Goal: Information Seeking & Learning: Learn about a topic

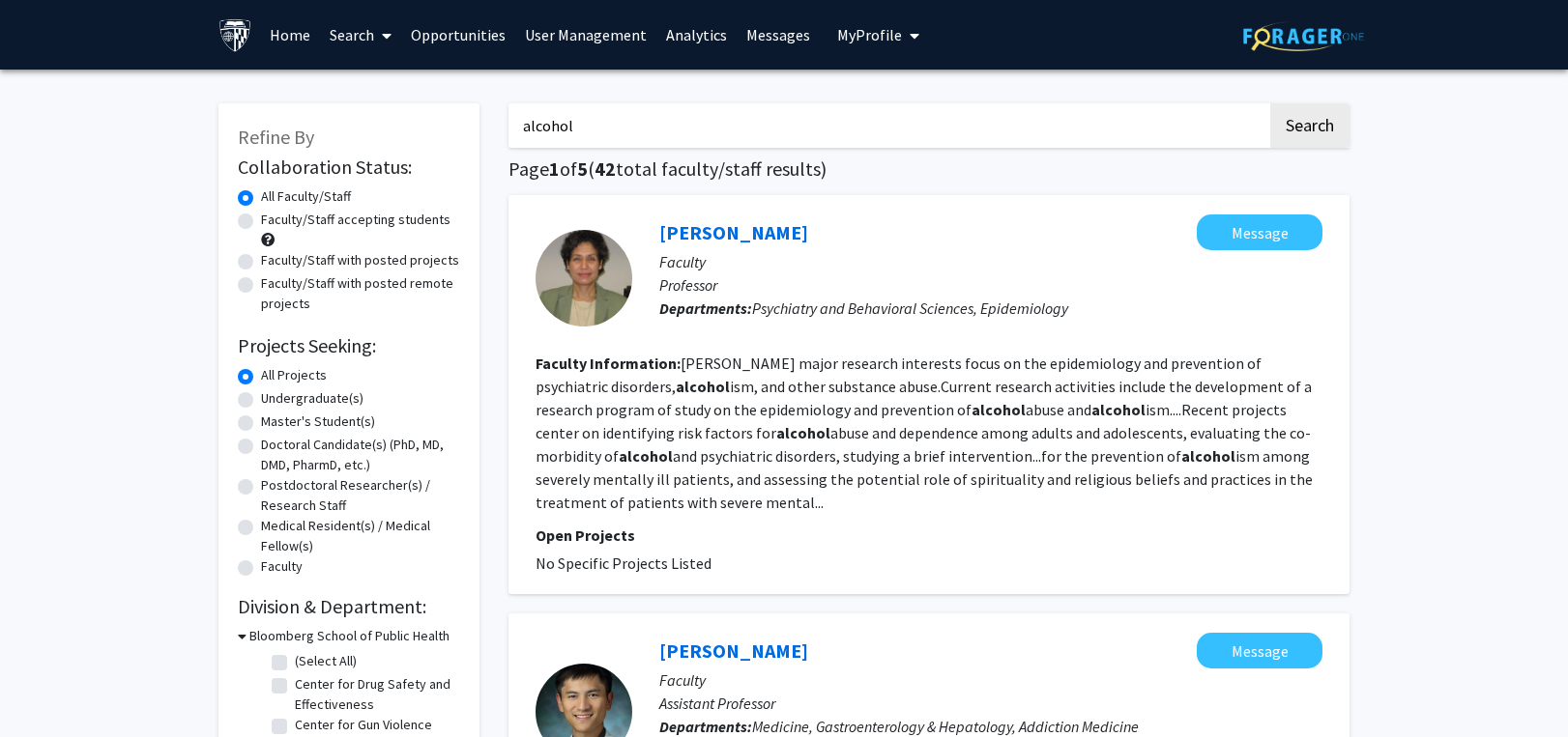
scroll to position [153, 0]
drag, startPoint x: 626, startPoint y: 128, endPoint x: 385, endPoint y: 108, distance: 241.8
paste input "piRNA"
click at [1316, 119] on button "Search" at bounding box center [1310, 125] width 79 height 44
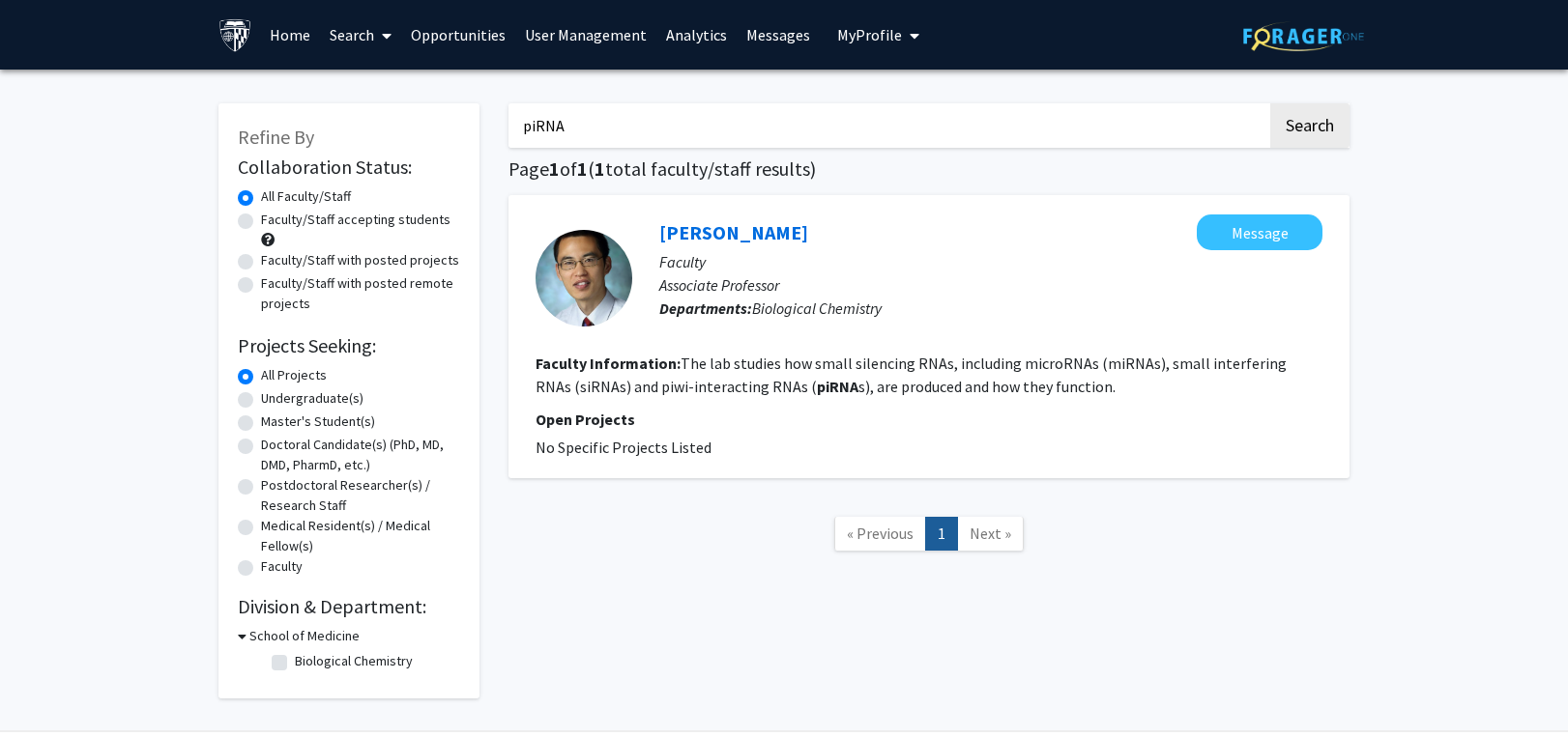
drag, startPoint x: 562, startPoint y: 121, endPoint x: 498, endPoint y: 120, distance: 64.0
click at [379, 122] on div "Refine By Collaboration Status: Collaboration Status All Faculty/Staff Collabor…" at bounding box center [784, 391] width 1160 height 614
paste input "[MEDICAL_DATA]"
click at [1316, 120] on button "Search" at bounding box center [1310, 125] width 79 height 44
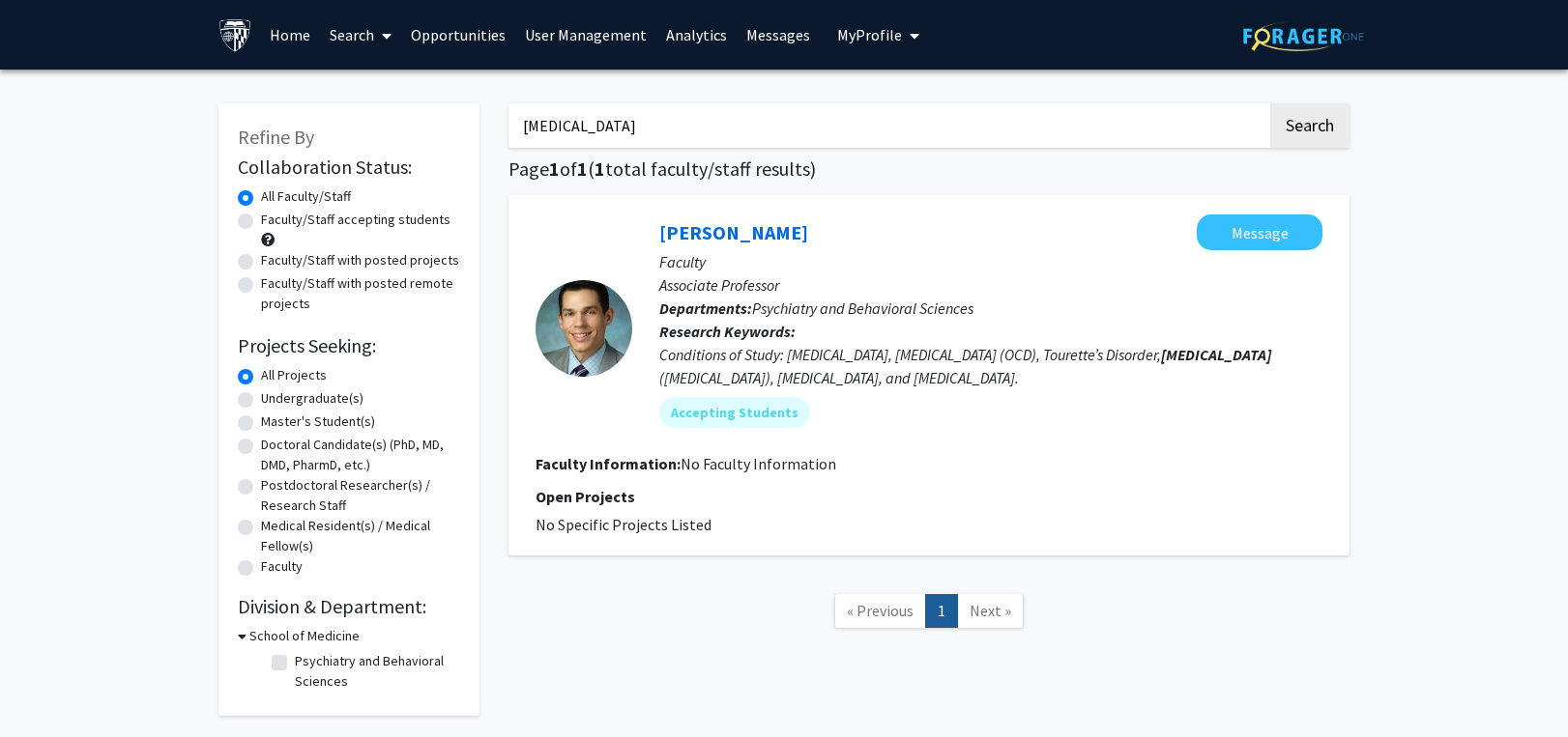
drag, startPoint x: 632, startPoint y: 115, endPoint x: 405, endPoint y: 118, distance: 227.0
click at [405, 118] on div "Refine By Collaboration Status: Collaboration Status All Faculty/Staff Collabor…" at bounding box center [784, 400] width 1160 height 632
type input "anxiety"
click at [1271, 104] on button "Search" at bounding box center [1310, 125] width 79 height 44
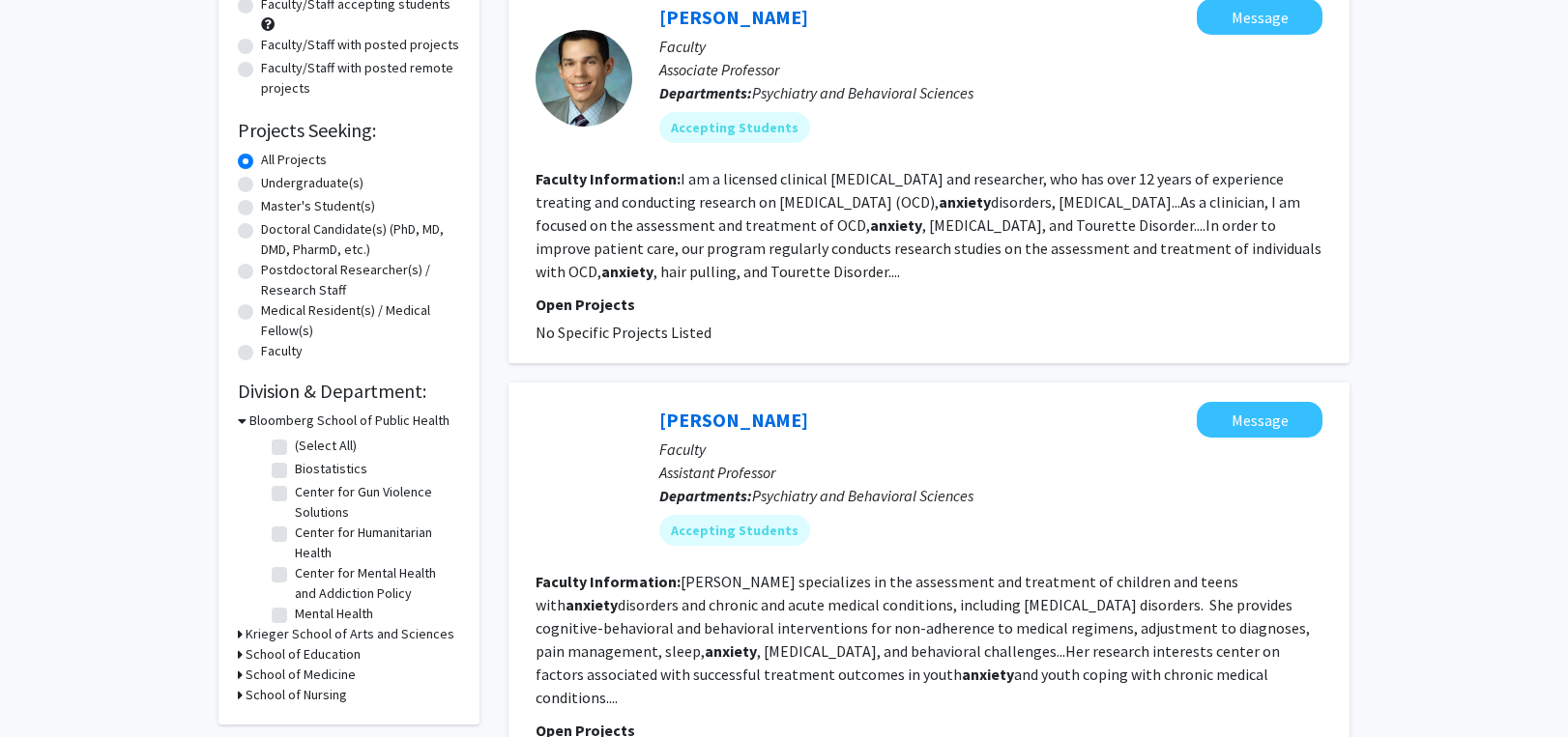
scroll to position [290, 0]
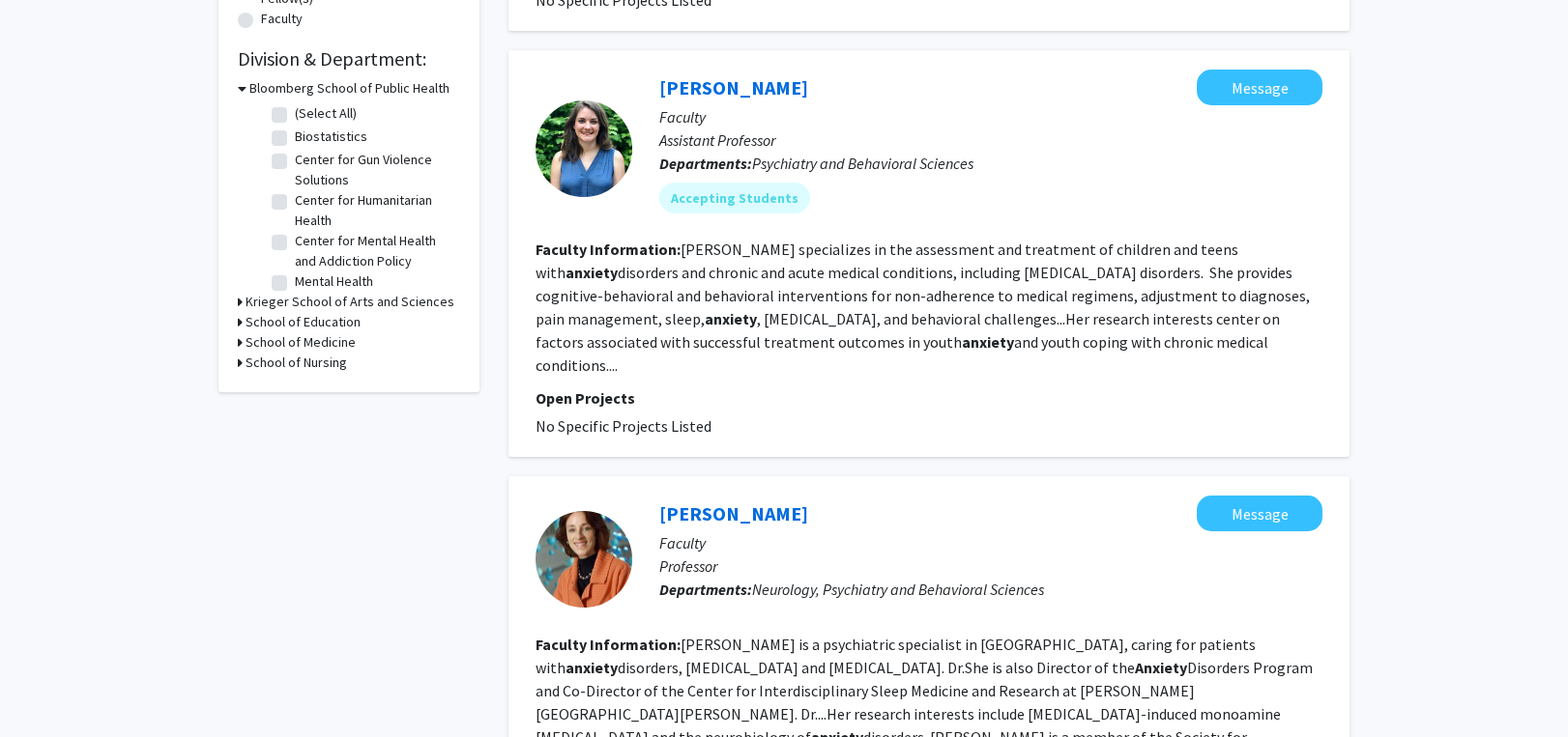
scroll to position [580, 0]
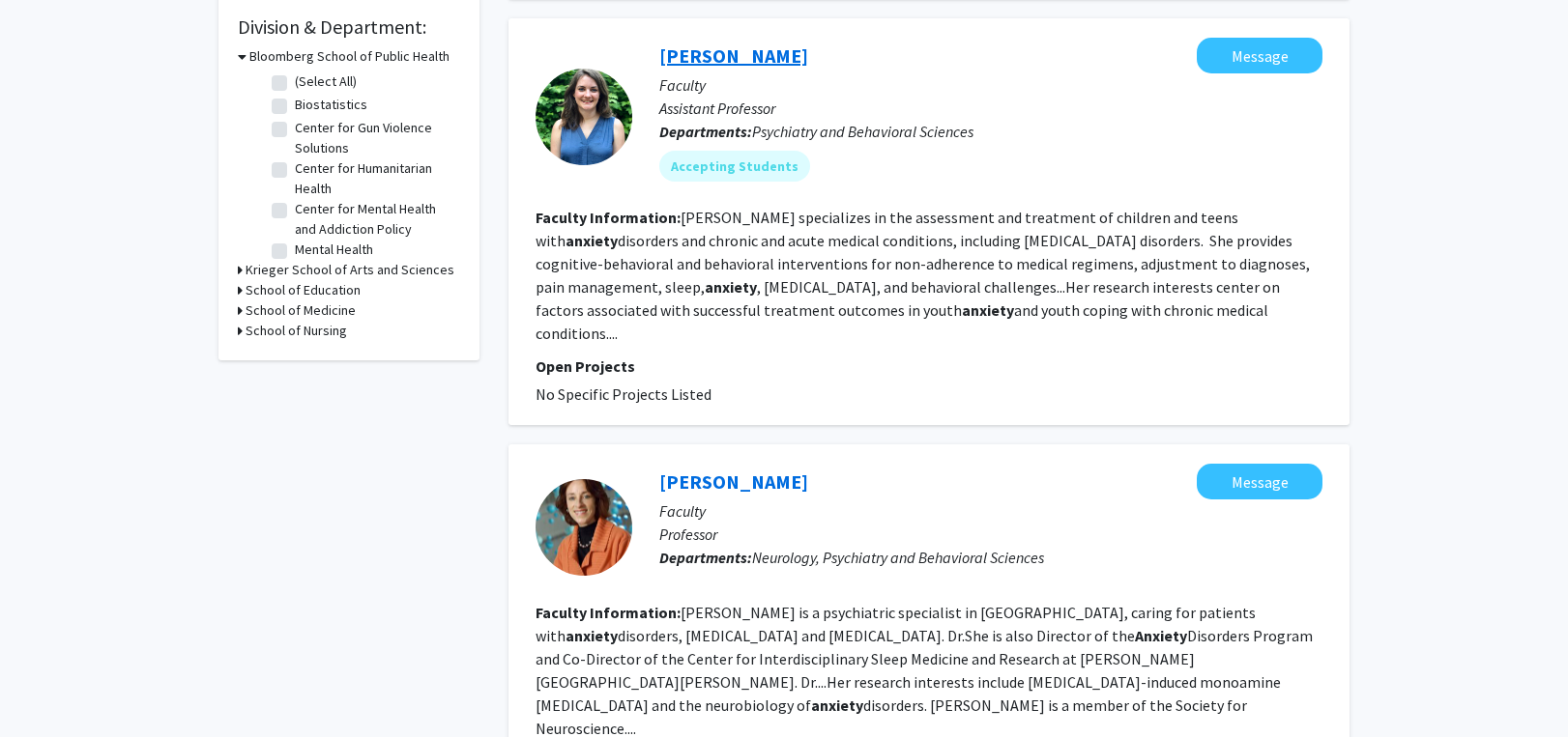
click at [720, 55] on link "[PERSON_NAME]" at bounding box center [734, 55] width 149 height 25
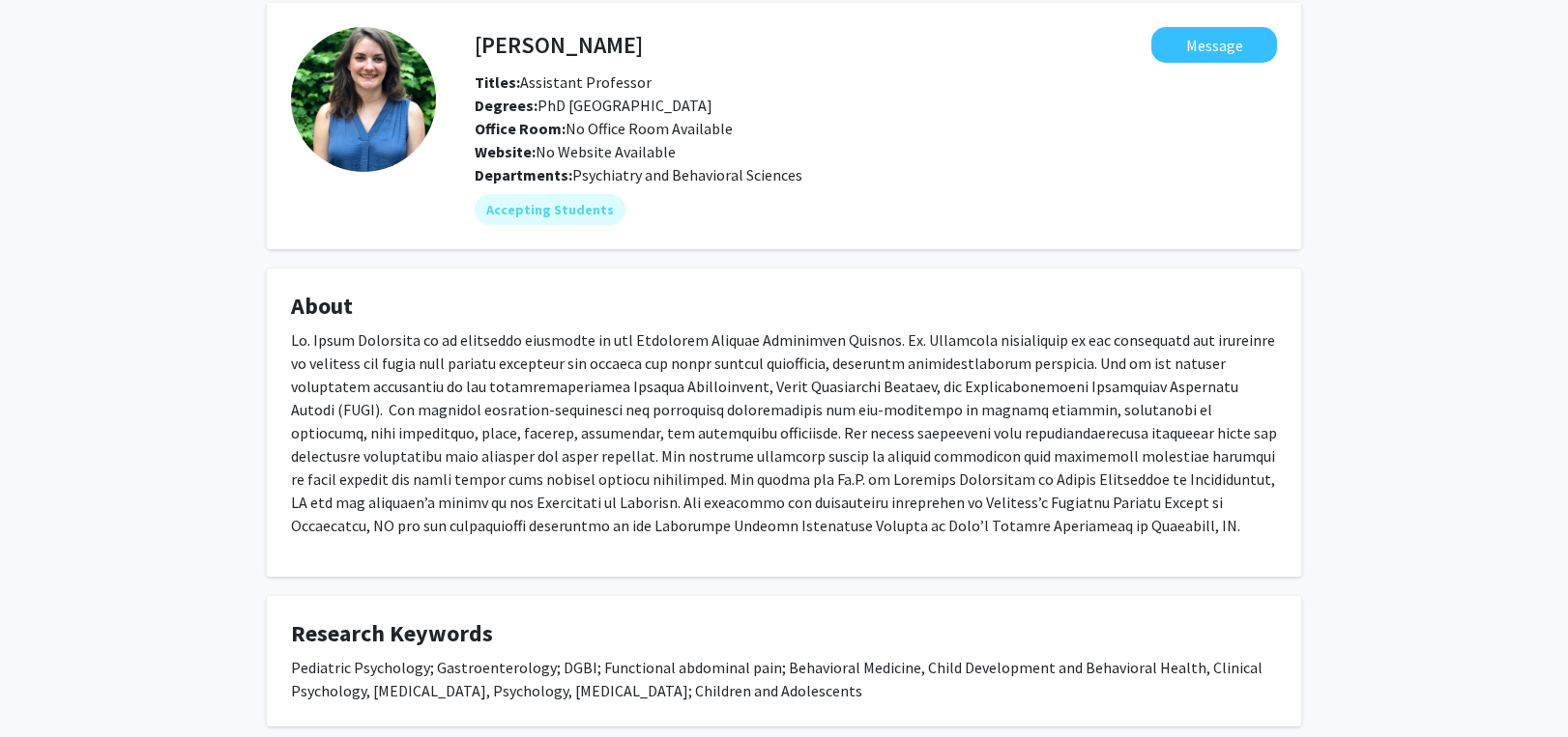
scroll to position [191, 0]
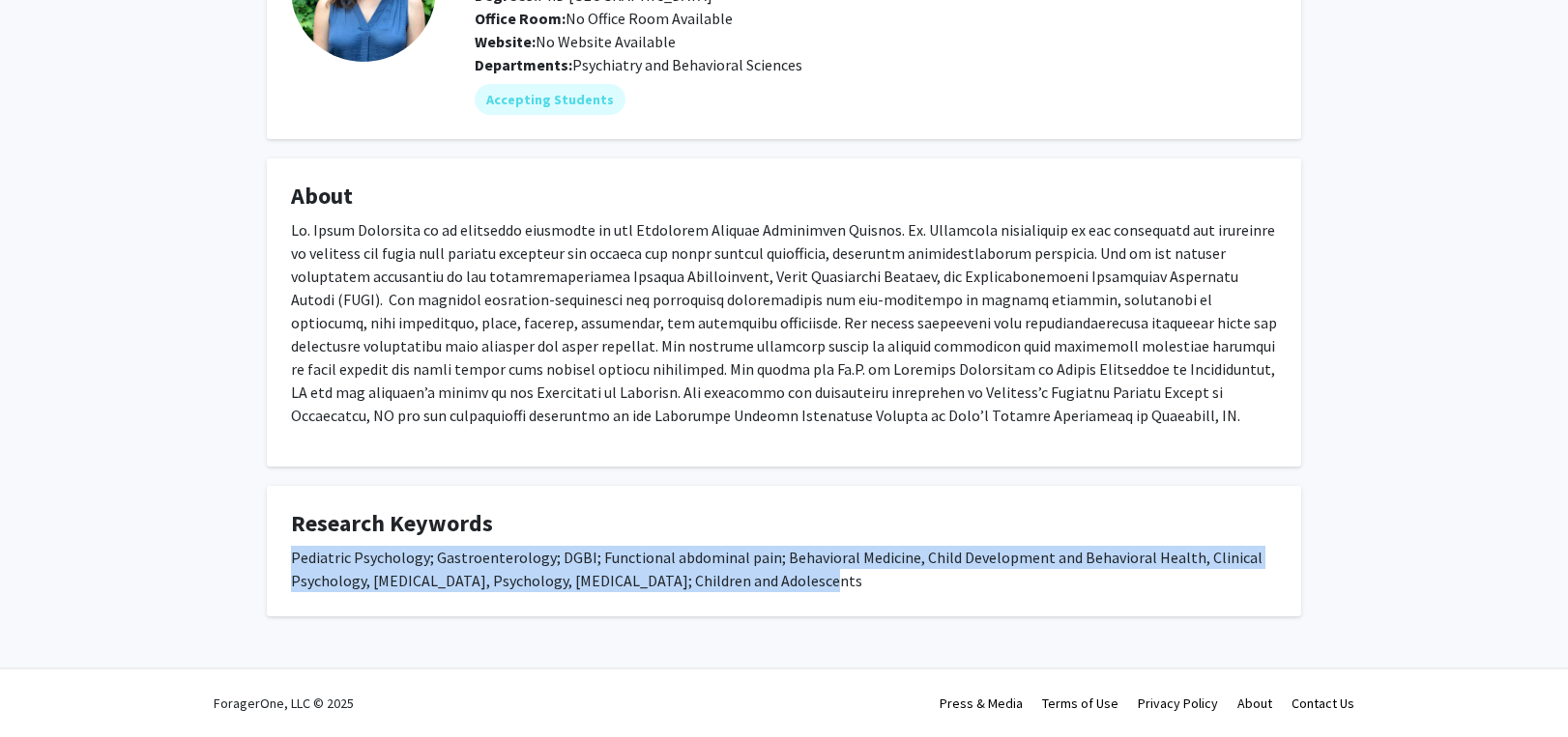
drag, startPoint x: 284, startPoint y: 558, endPoint x: 870, endPoint y: 582, distance: 586.5
click at [870, 582] on fg-card "Research Keywords Pediatric Psychology; Gastroenterology; DGBI; Functional abdo…" at bounding box center [784, 551] width 1035 height 130
copy div "Pediatric Psychology; Gastroenterology; DGBI; Functional abdominal pain; Behavi…"
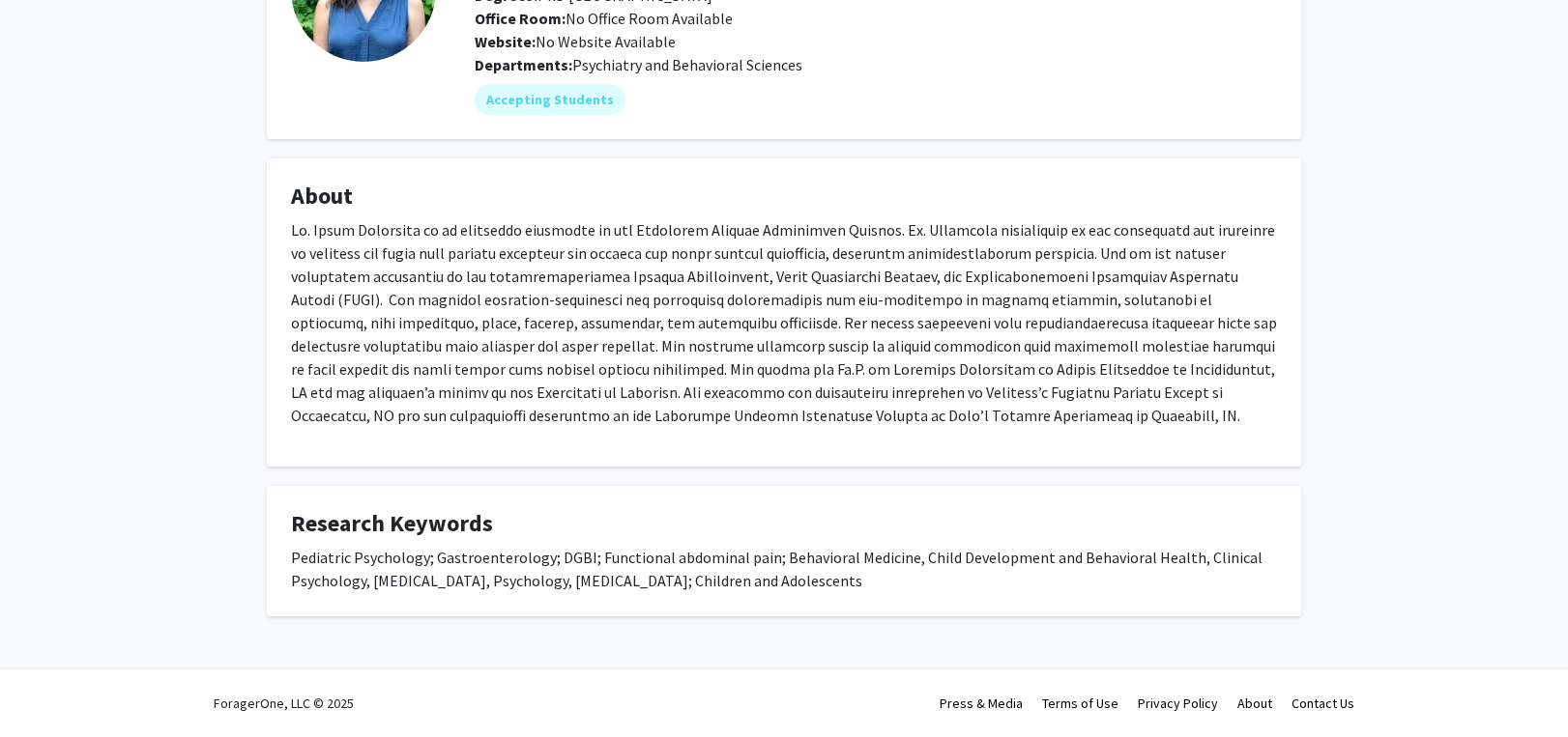
click at [1462, 316] on div "[PERSON_NAME] Message Titles: Assistant Professor Degrees: PhD [GEOGRAPHIC_DATA…" at bounding box center [784, 278] width 1568 height 801
drag, startPoint x: 449, startPoint y: 253, endPoint x: 560, endPoint y: 245, distance: 111.3
click at [560, 245] on p at bounding box center [784, 322] width 986 height 209
copy p "[MEDICAL_DATA]"
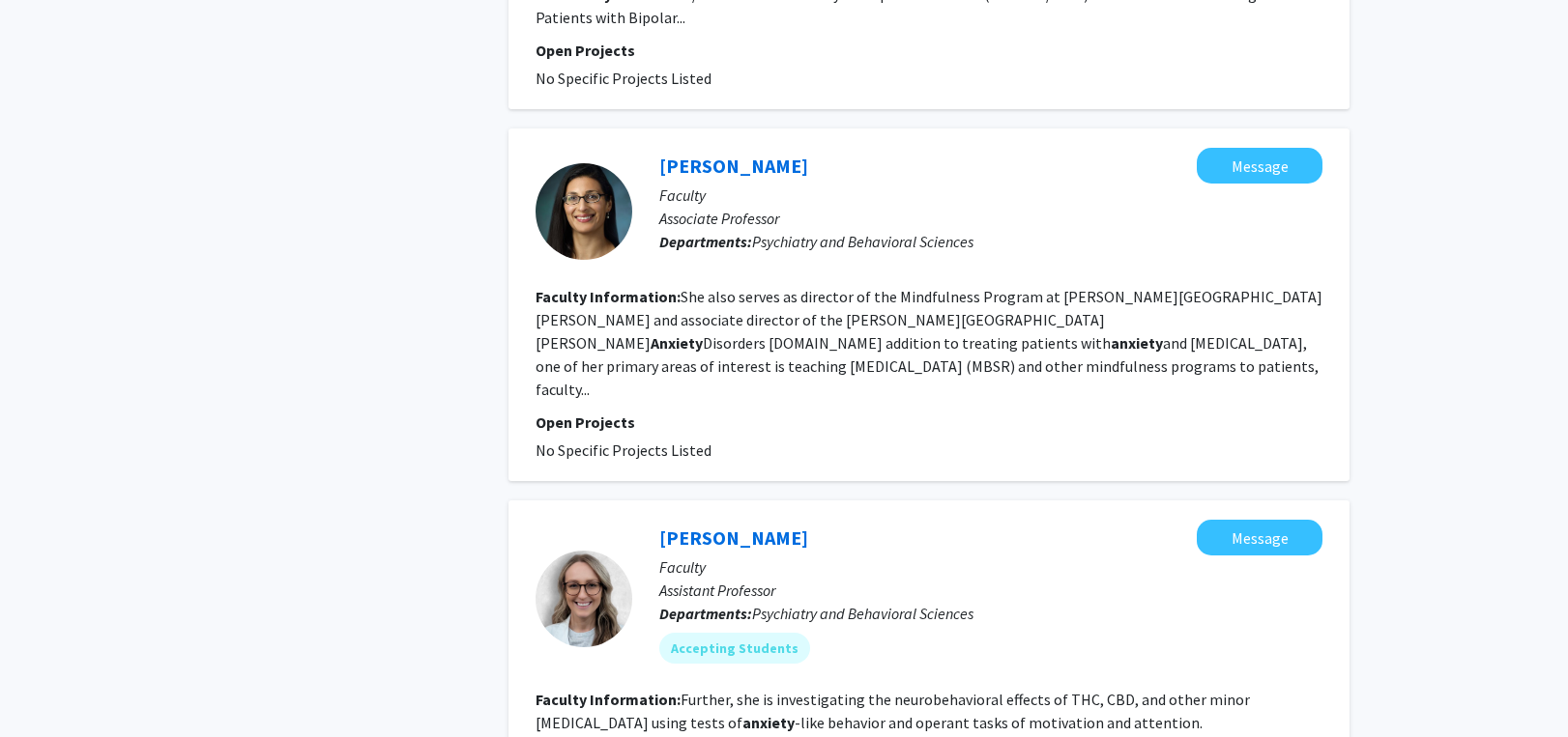
scroll to position [2513, 0]
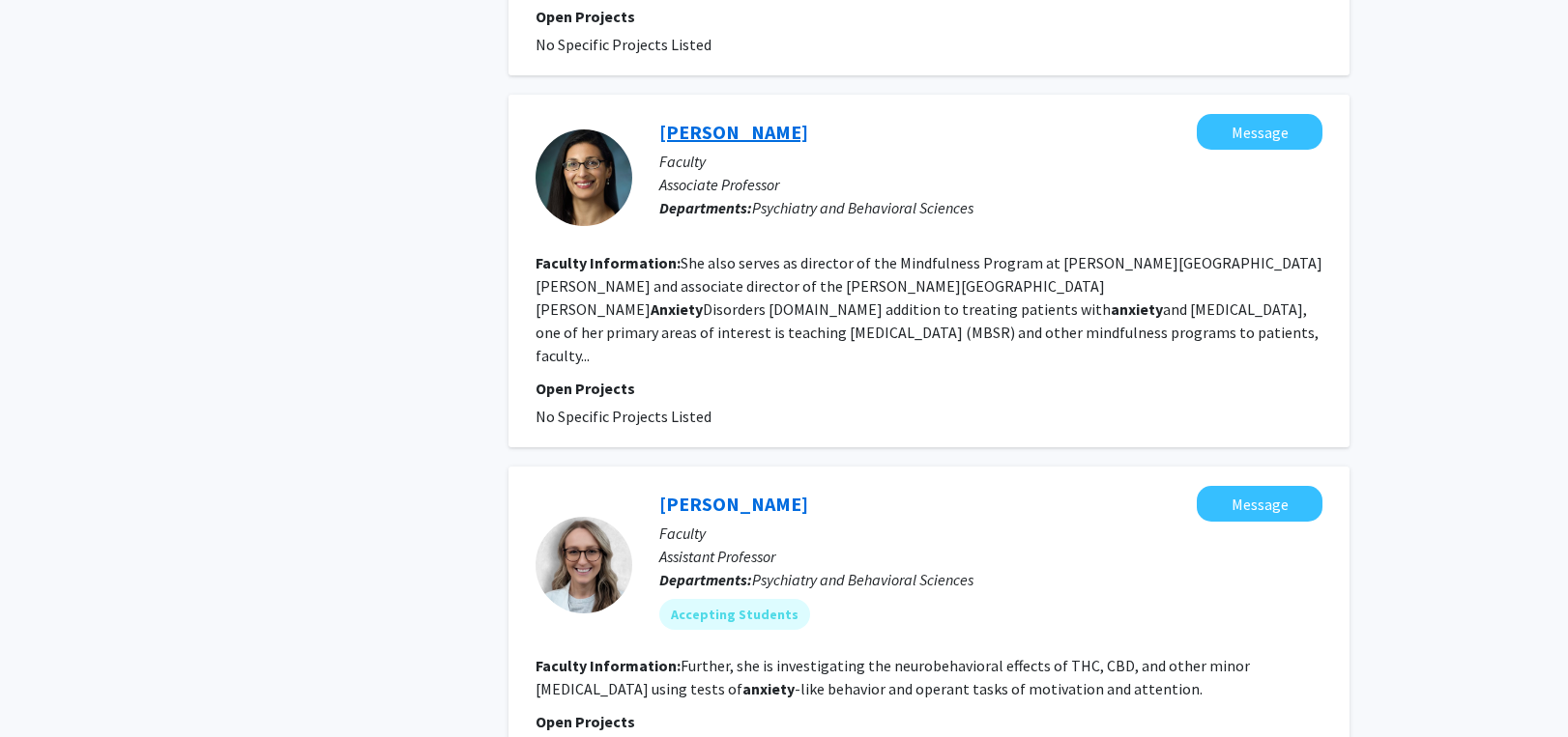
click at [728, 120] on link "[PERSON_NAME]" at bounding box center [734, 131] width 149 height 25
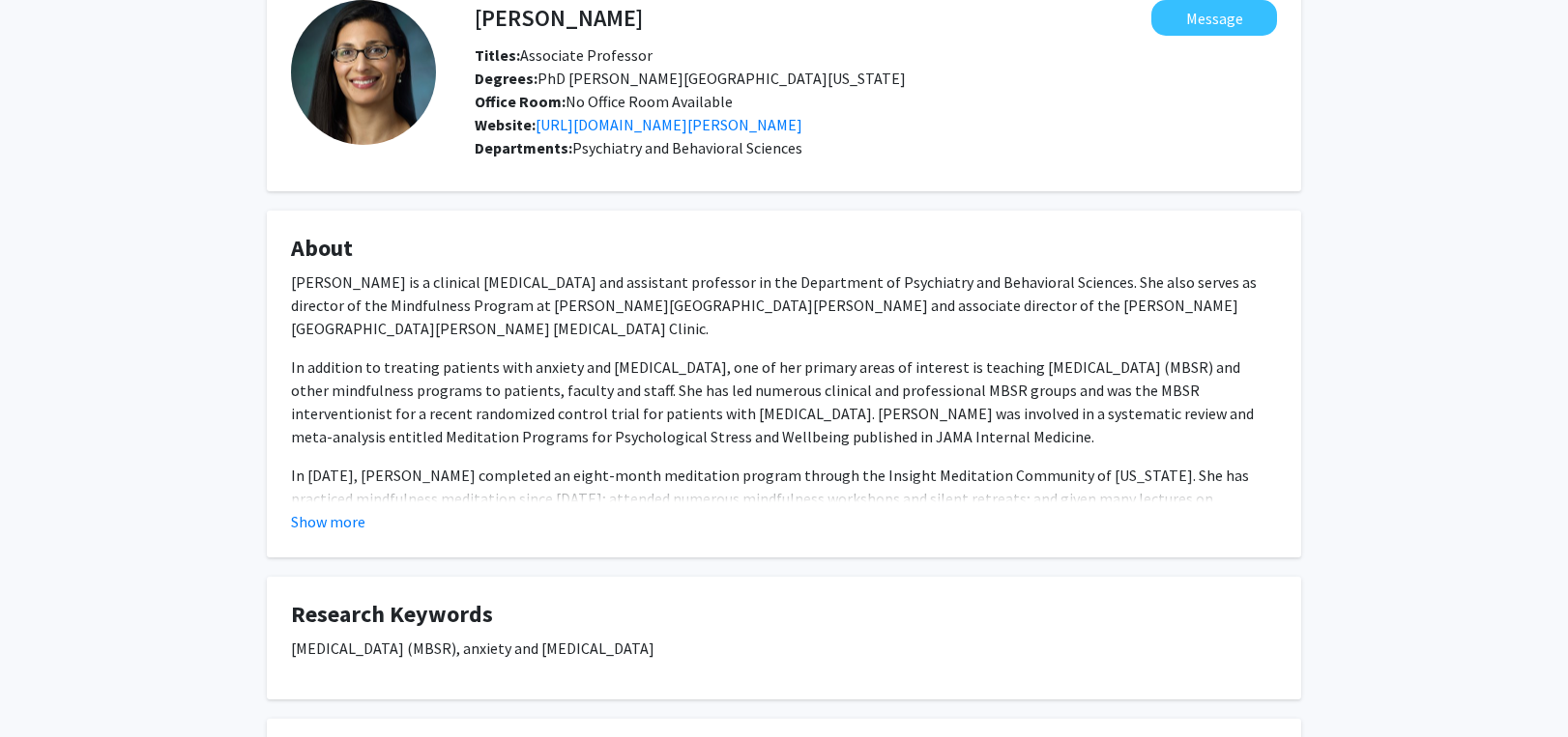
scroll to position [290, 0]
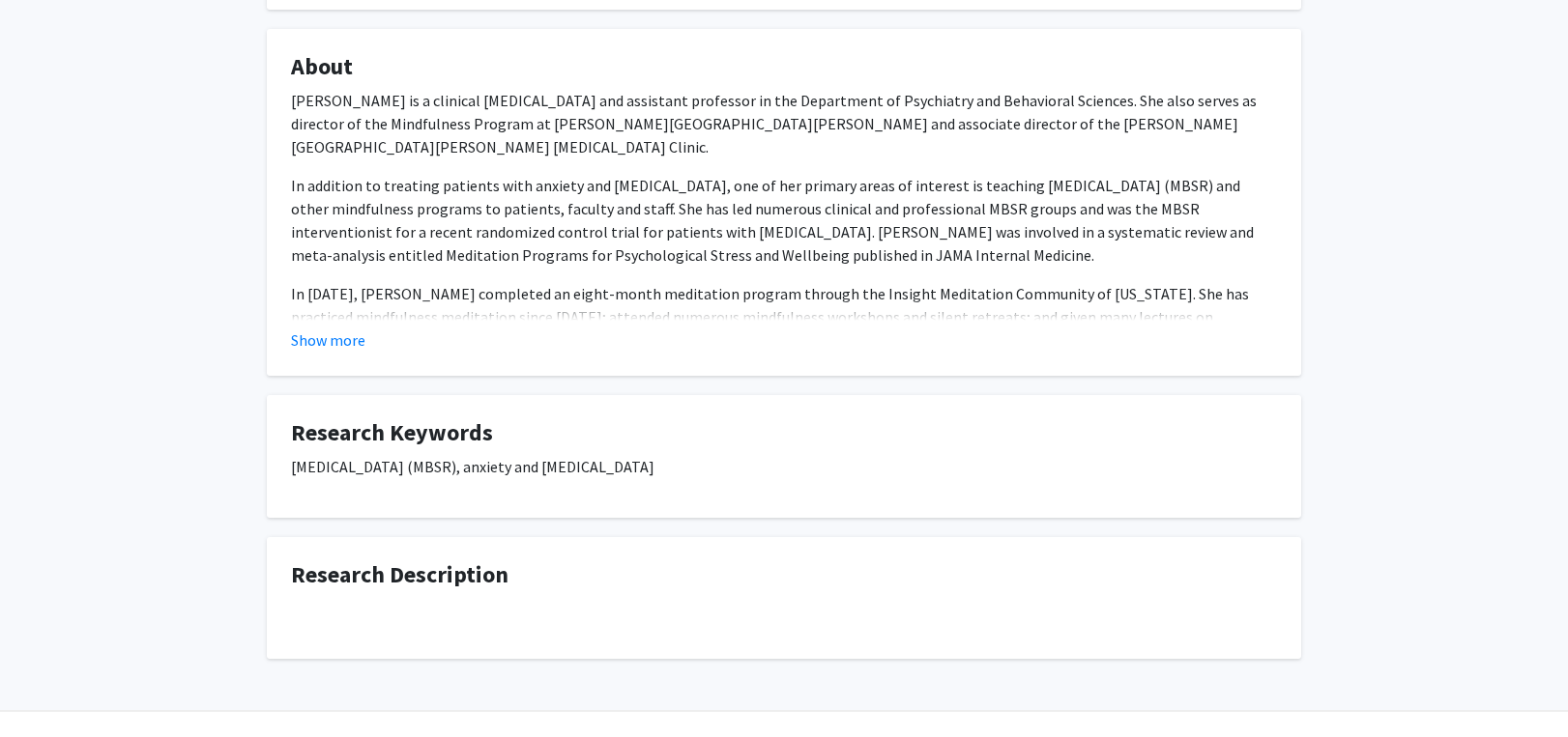
drag, startPoint x: 293, startPoint y: 468, endPoint x: 730, endPoint y: 458, distance: 437.1
click at [730, 458] on p "[MEDICAL_DATA] (MBSR), anxiety and [MEDICAL_DATA]" at bounding box center [784, 467] width 986 height 24
copy p "[MEDICAL_DATA] (MBSR), anxiety and [MEDICAL_DATA]"
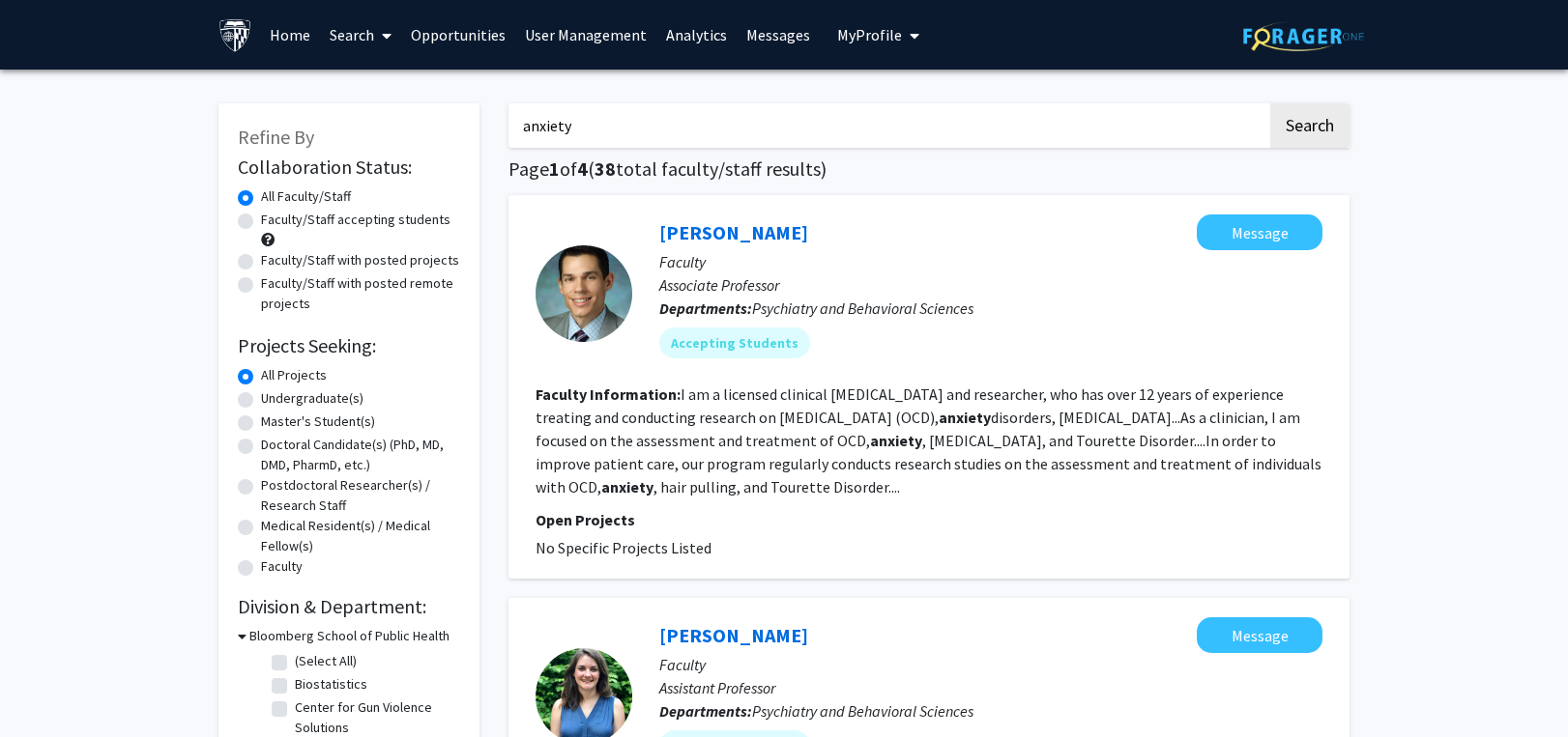
drag, startPoint x: 611, startPoint y: 132, endPoint x: 446, endPoint y: 119, distance: 165.5
paste input "glycosylation"
type input "glycosylation"
click at [1275, 118] on button "Search" at bounding box center [1310, 125] width 79 height 44
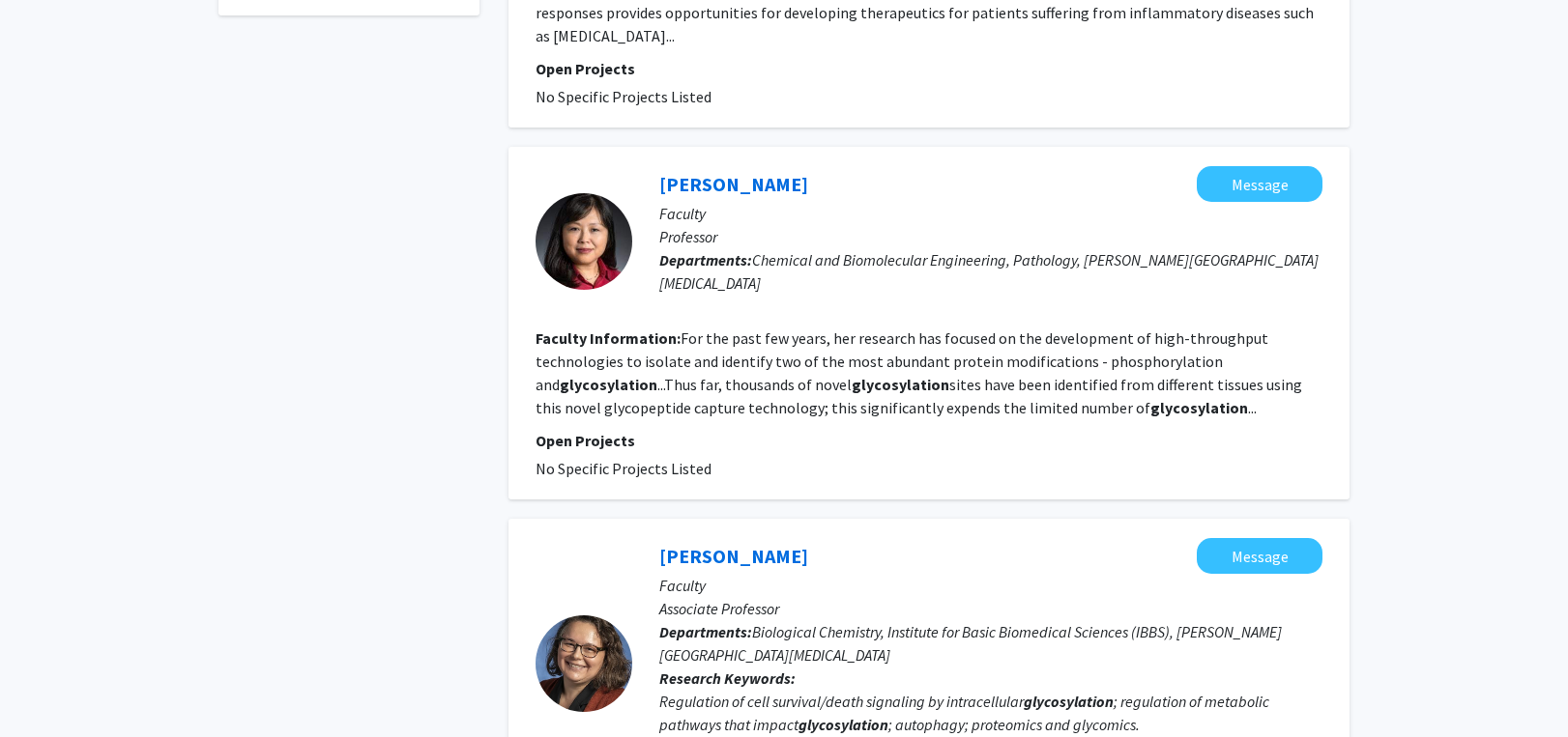
scroll to position [869, 0]
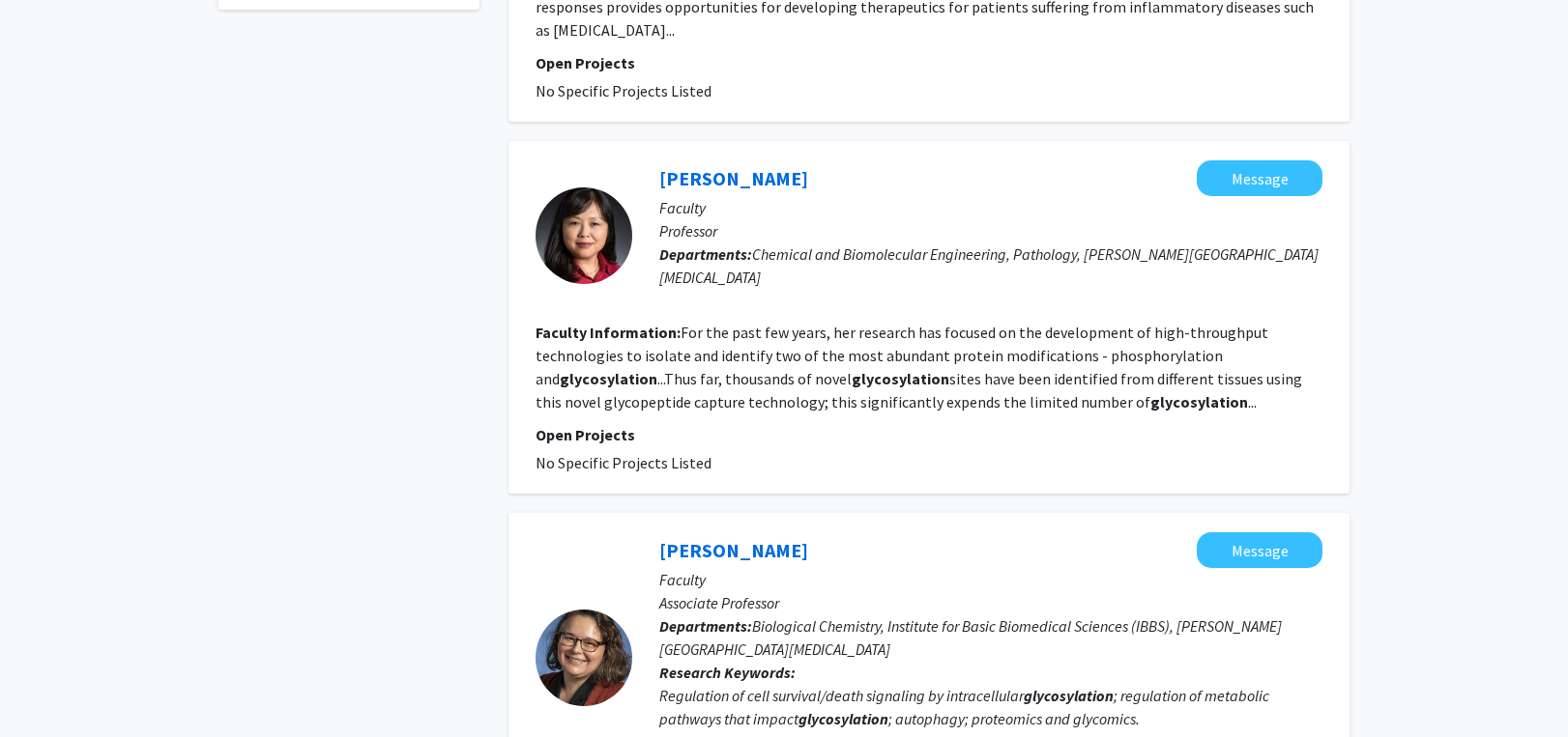
drag, startPoint x: 632, startPoint y: 516, endPoint x: 652, endPoint y: 517, distance: 20.0
click at [652, 532] on div "[PERSON_NAME] Message Faculty Associate Professor Departments: Biological Chemi…" at bounding box center [978, 658] width 690 height 251
click at [298, 37] on div "Refine By Collaboration Status: Collaboration Status All Faculty/Staff Collabor…" at bounding box center [349, 309] width 290 height 2190
drag, startPoint x: 753, startPoint y: 602, endPoint x: 881, endPoint y: 604, distance: 128.0
click at [881, 614] on p "Departments: Biological Chemistry, Institute for Basic Biomedical Sciences (IBB…" at bounding box center [991, 637] width 663 height 46
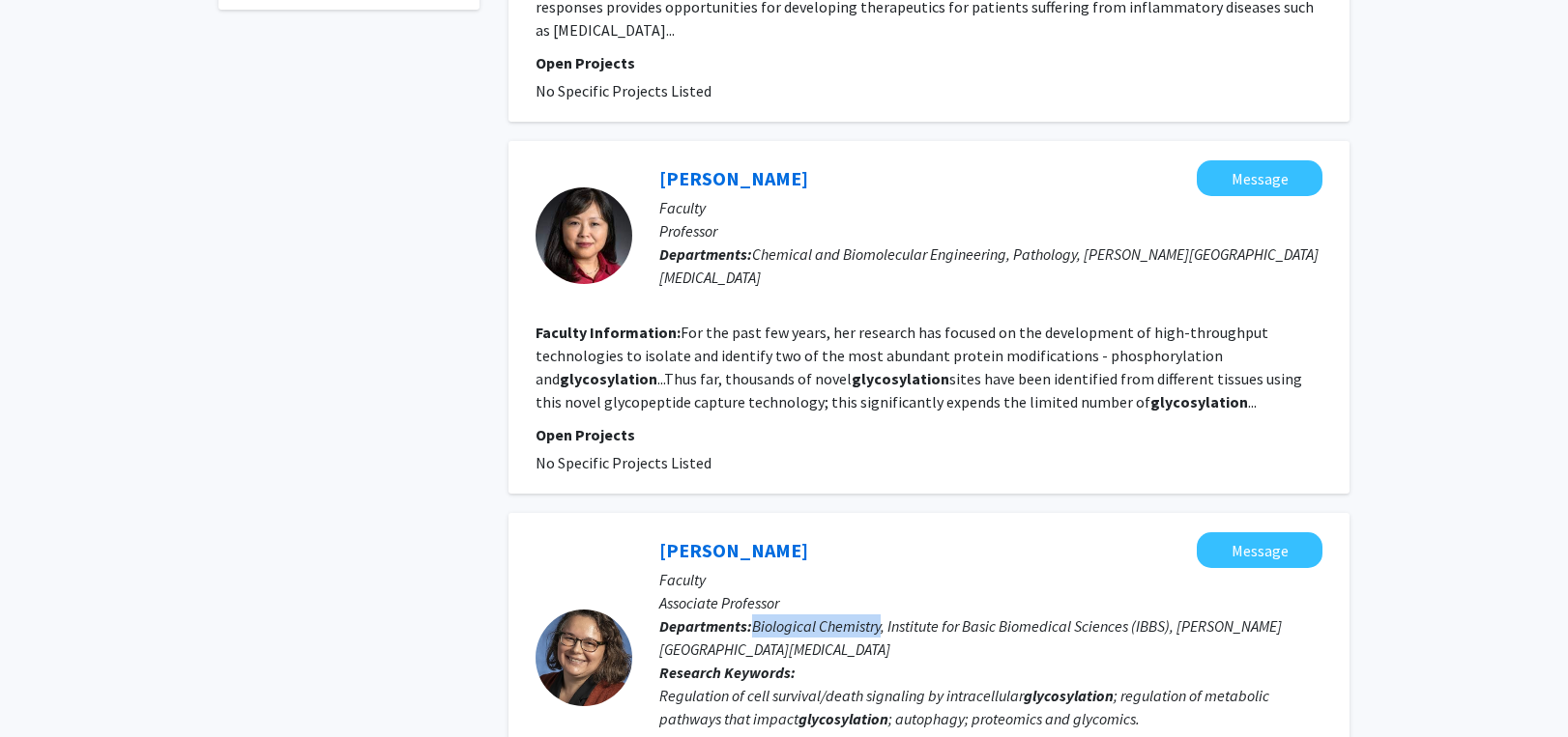
copy span "Biological Chemistry"
click at [1446, 576] on div "Refine By Collaboration Status: Collaboration Status All Faculty/Staff Collabor…" at bounding box center [784, 324] width 1568 height 2248
click at [689, 538] on link "[PERSON_NAME]" at bounding box center [734, 550] width 149 height 25
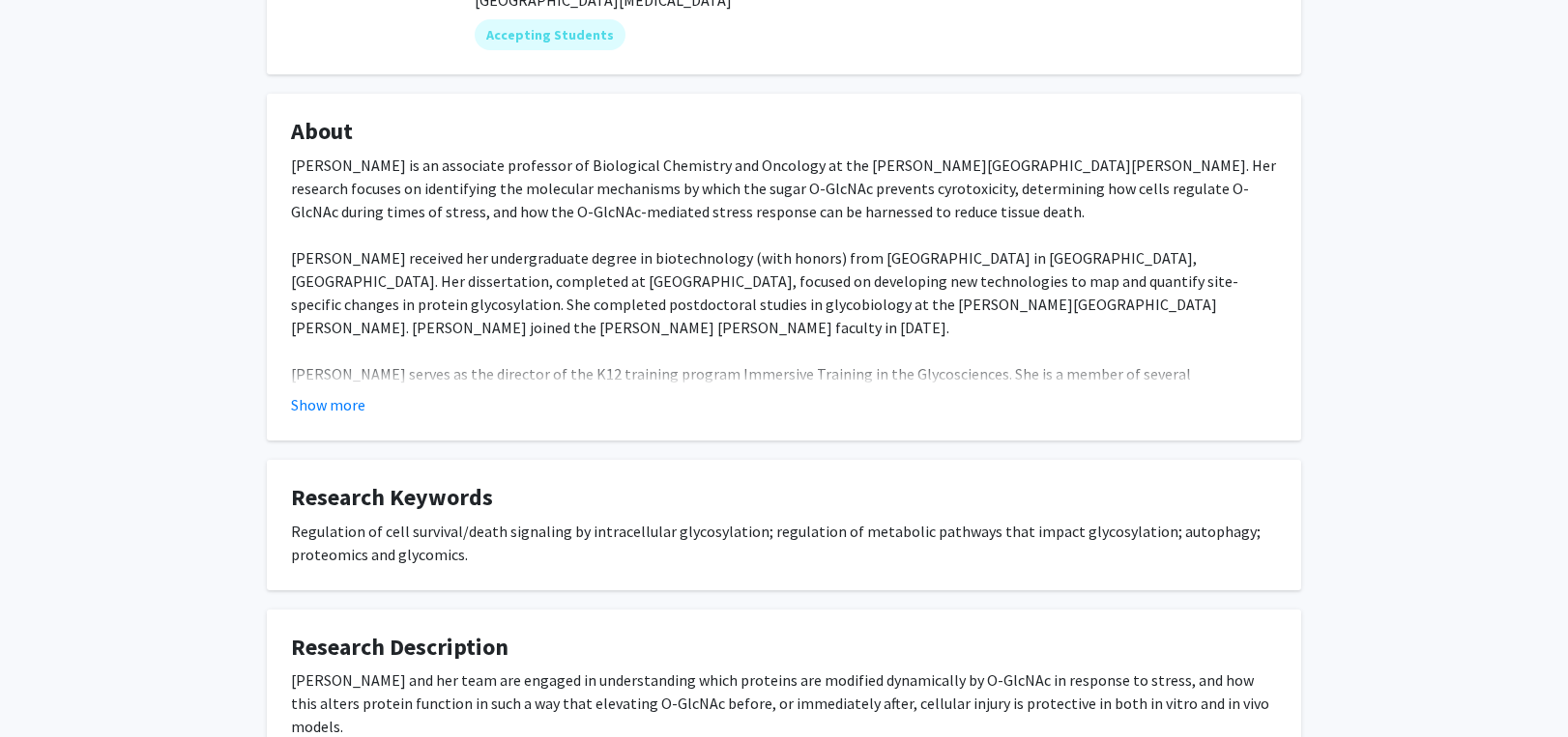
scroll to position [386, 0]
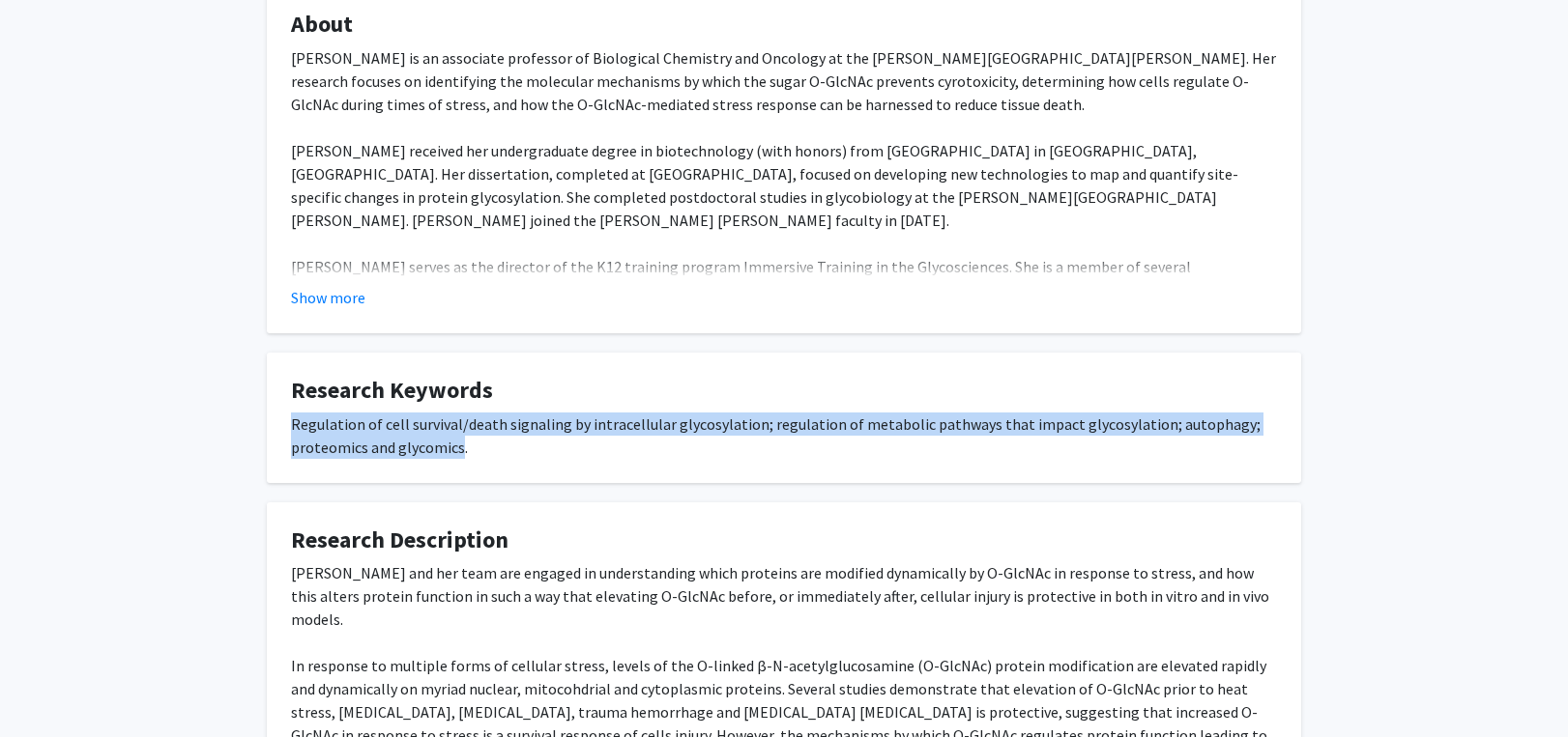
drag, startPoint x: 289, startPoint y: 426, endPoint x: 459, endPoint y: 446, distance: 171.2
click at [459, 446] on fg-card "Research Keywords Regulation of cell survival/death signaling by intracellular …" at bounding box center [784, 418] width 1035 height 130
copy div "Regulation of cell survival/death signaling by intracellular glycosylation; reg…"
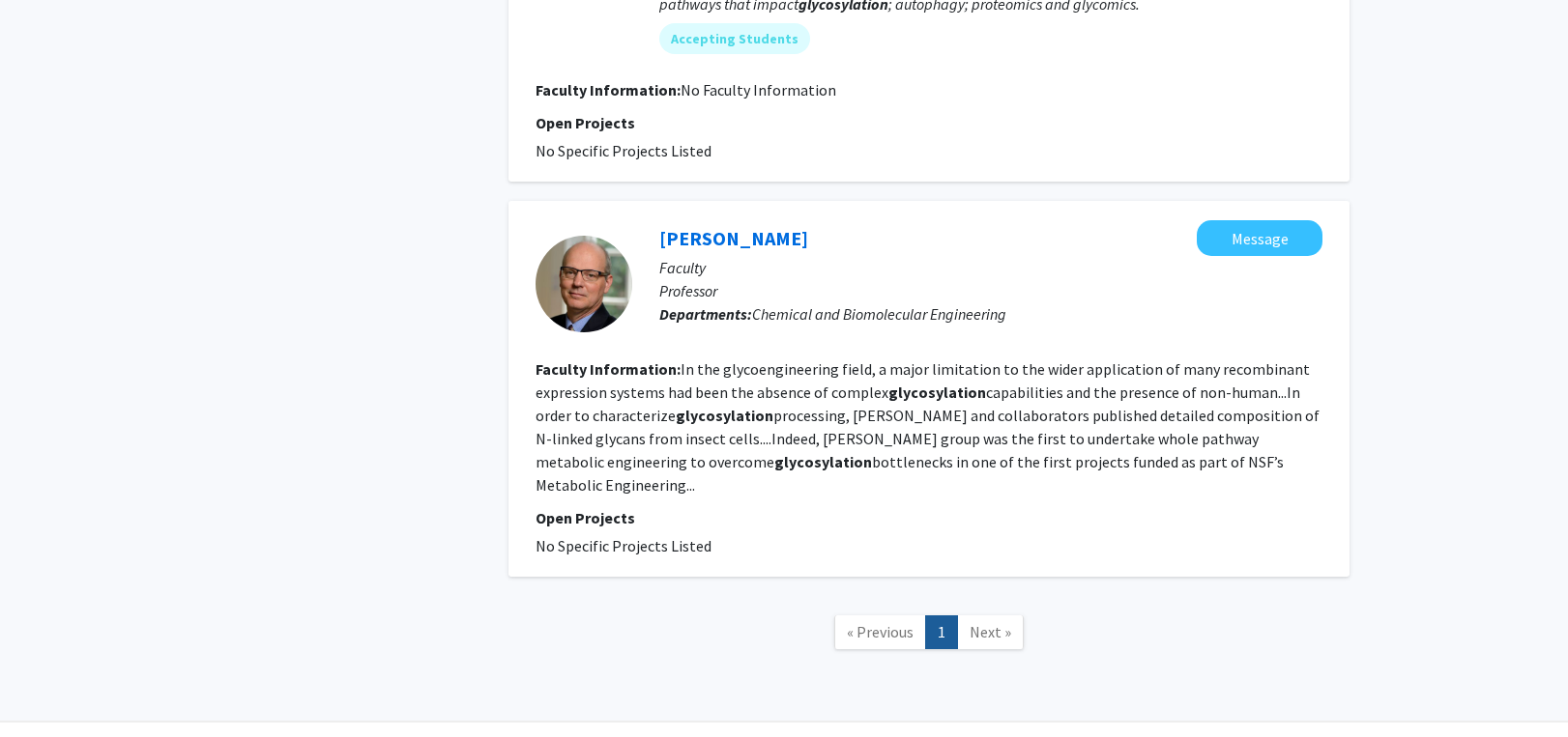
scroll to position [1592, 0]
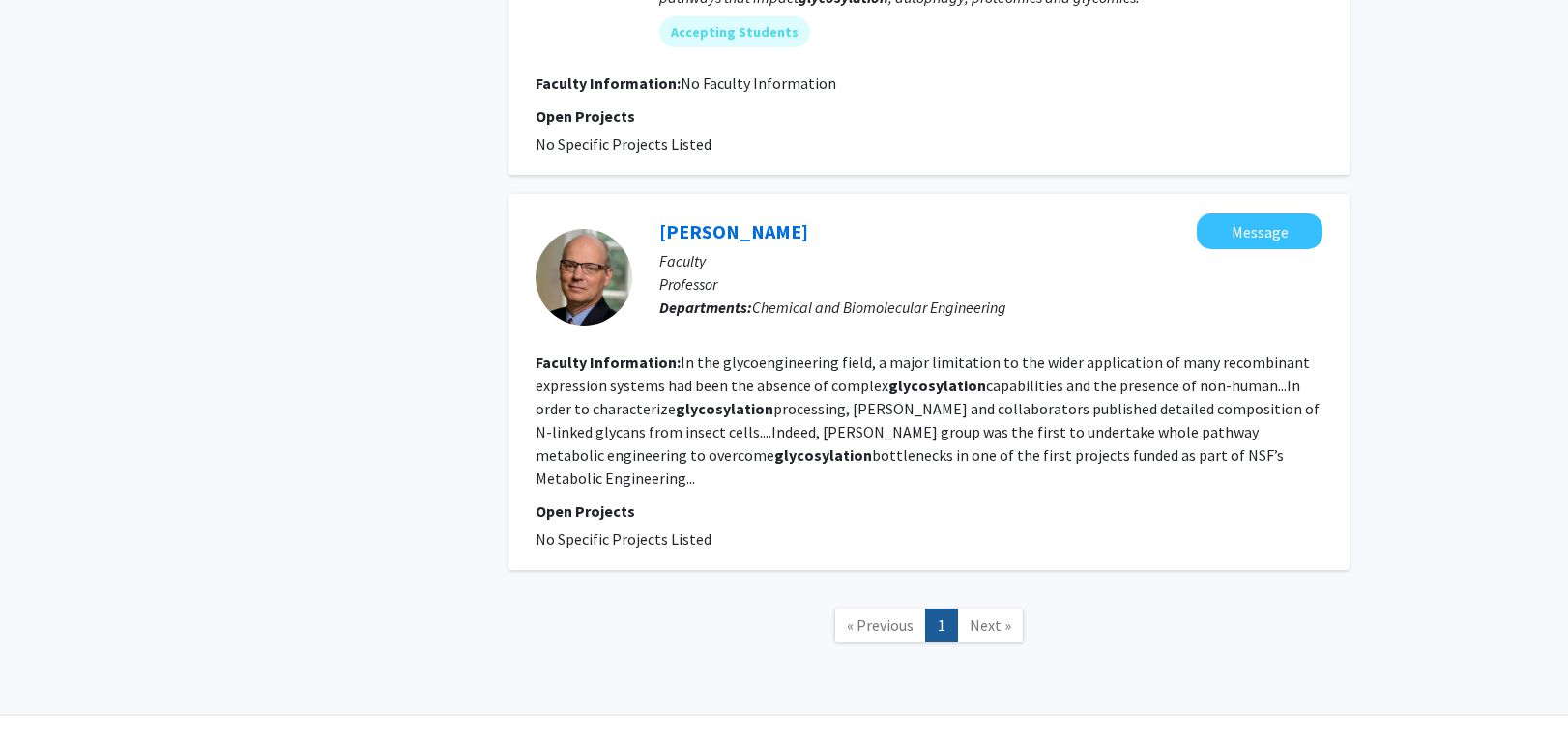
drag, startPoint x: 653, startPoint y: 186, endPoint x: 817, endPoint y: 190, distance: 164.0
click at [817, 194] on div "[PERSON_NAME] Message Faculty Professor Departments: Chemical and Biomolecular …" at bounding box center [930, 382] width 841 height 376
copy link "[PERSON_NAME]"
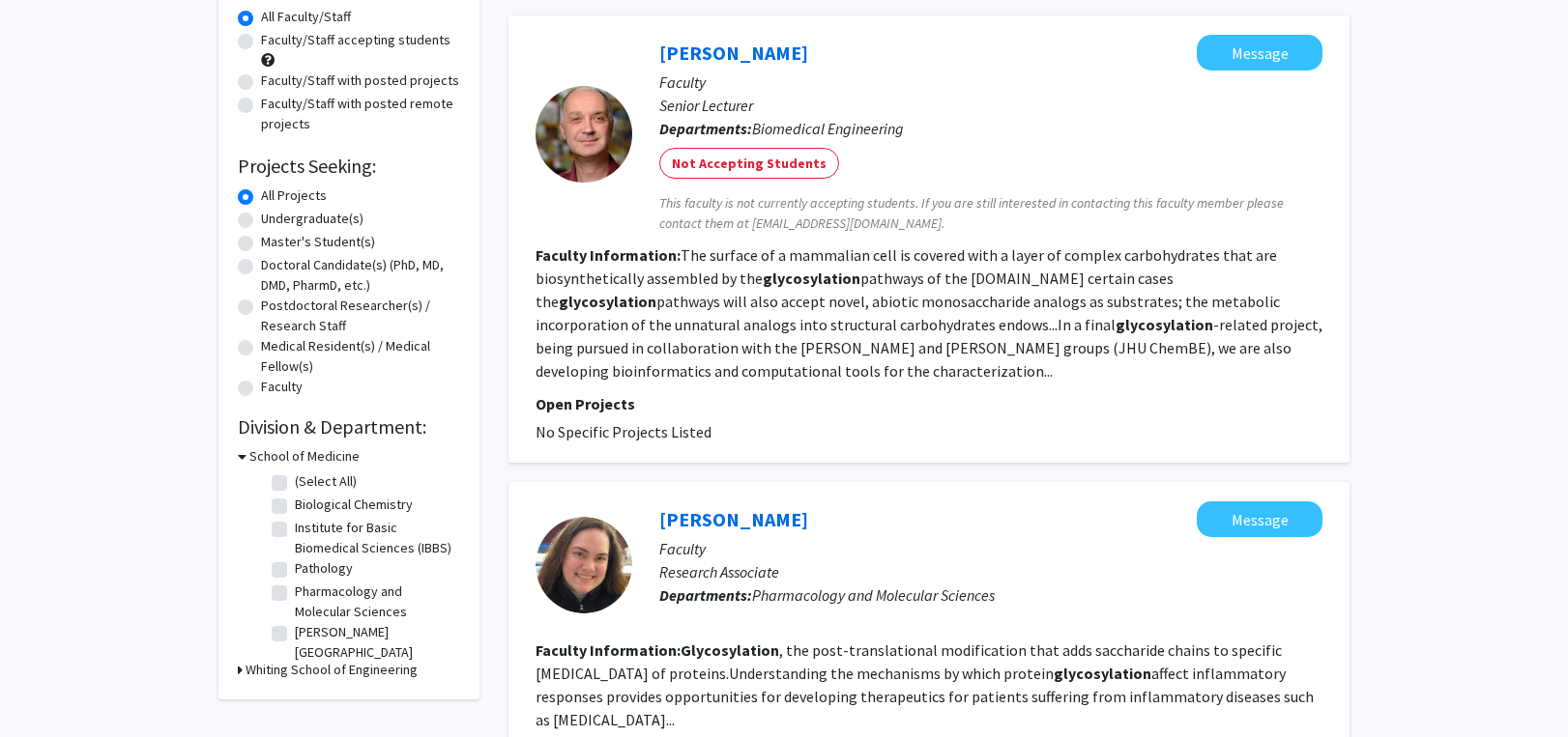
scroll to position [142, 0]
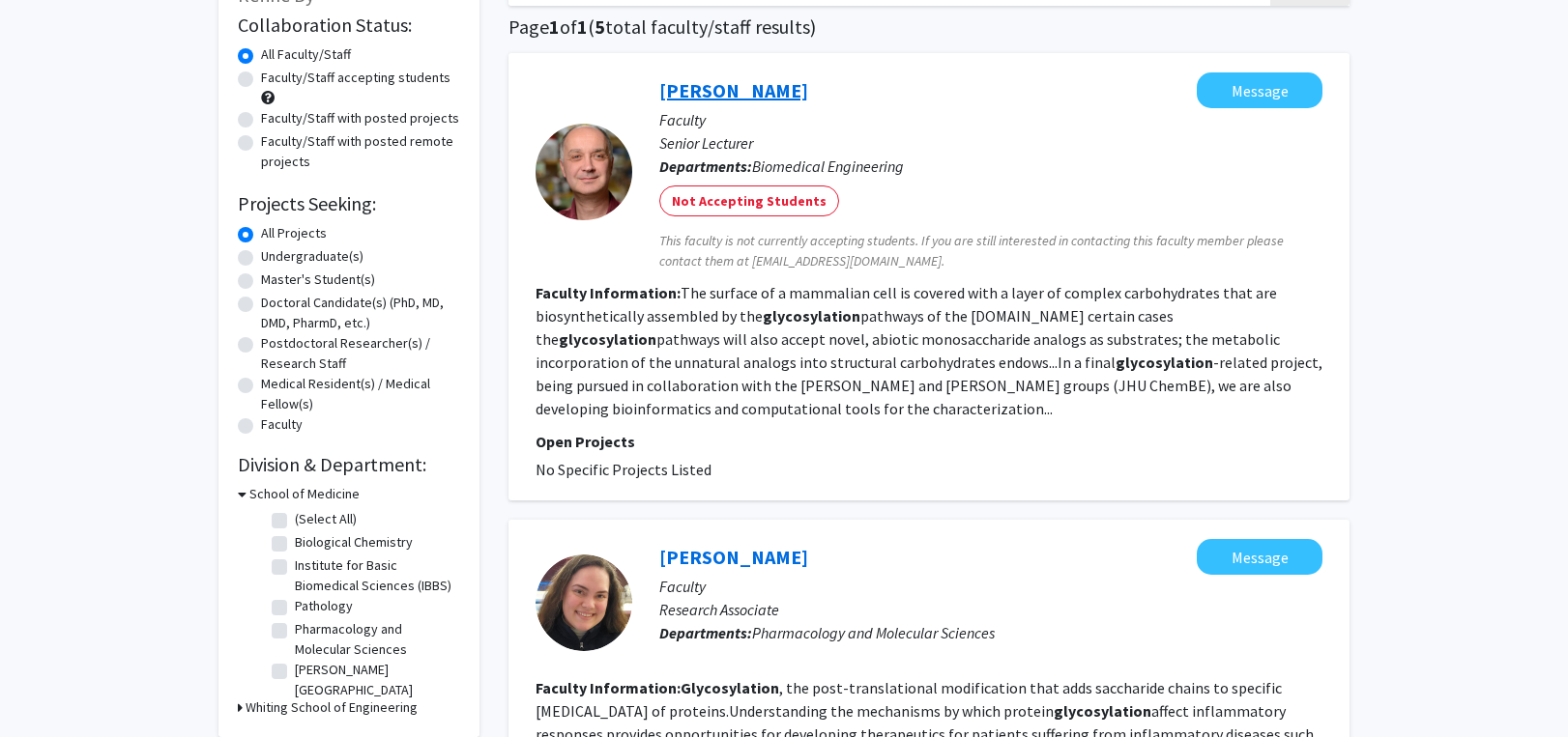
click at [733, 88] on link "[PERSON_NAME]" at bounding box center [734, 90] width 149 height 25
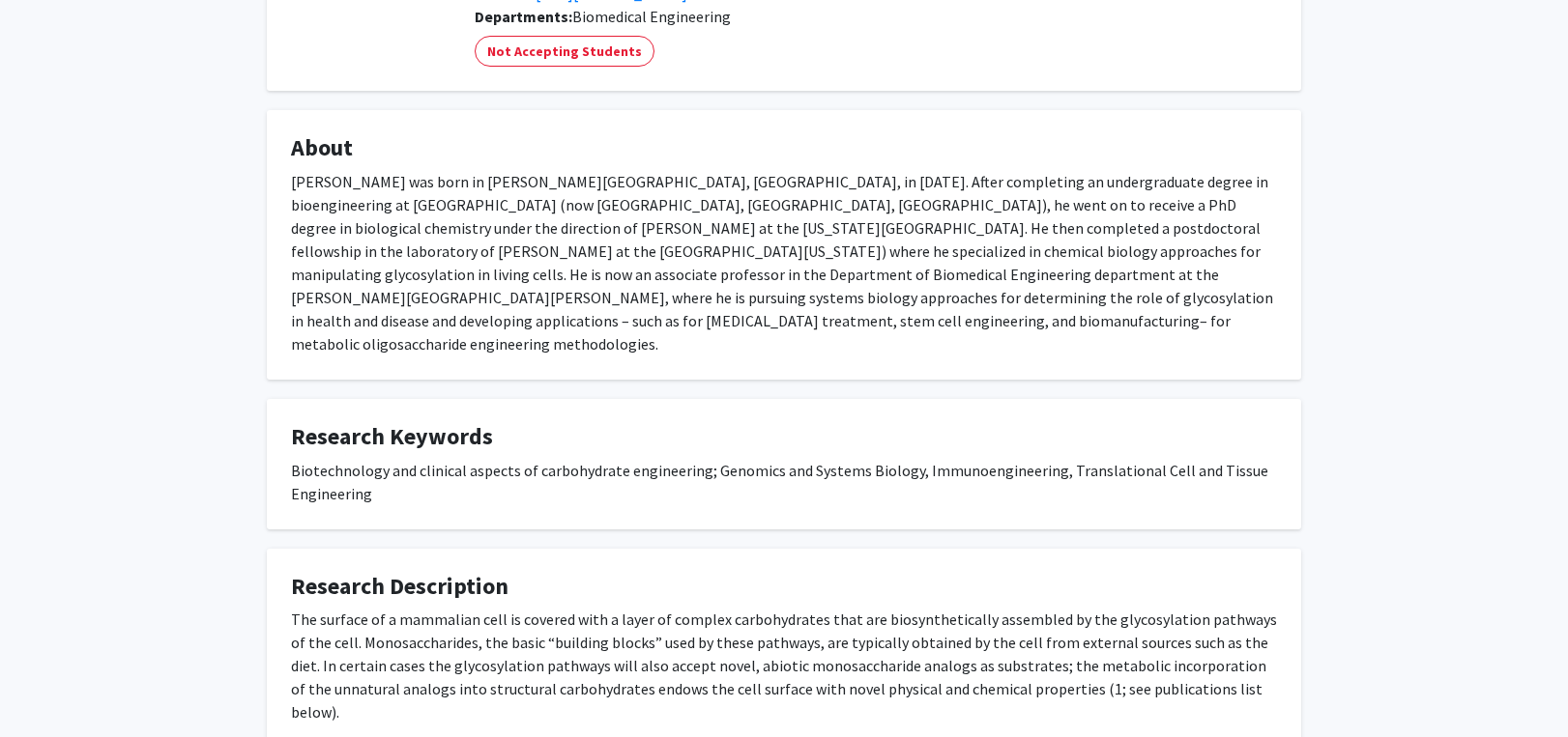
scroll to position [290, 0]
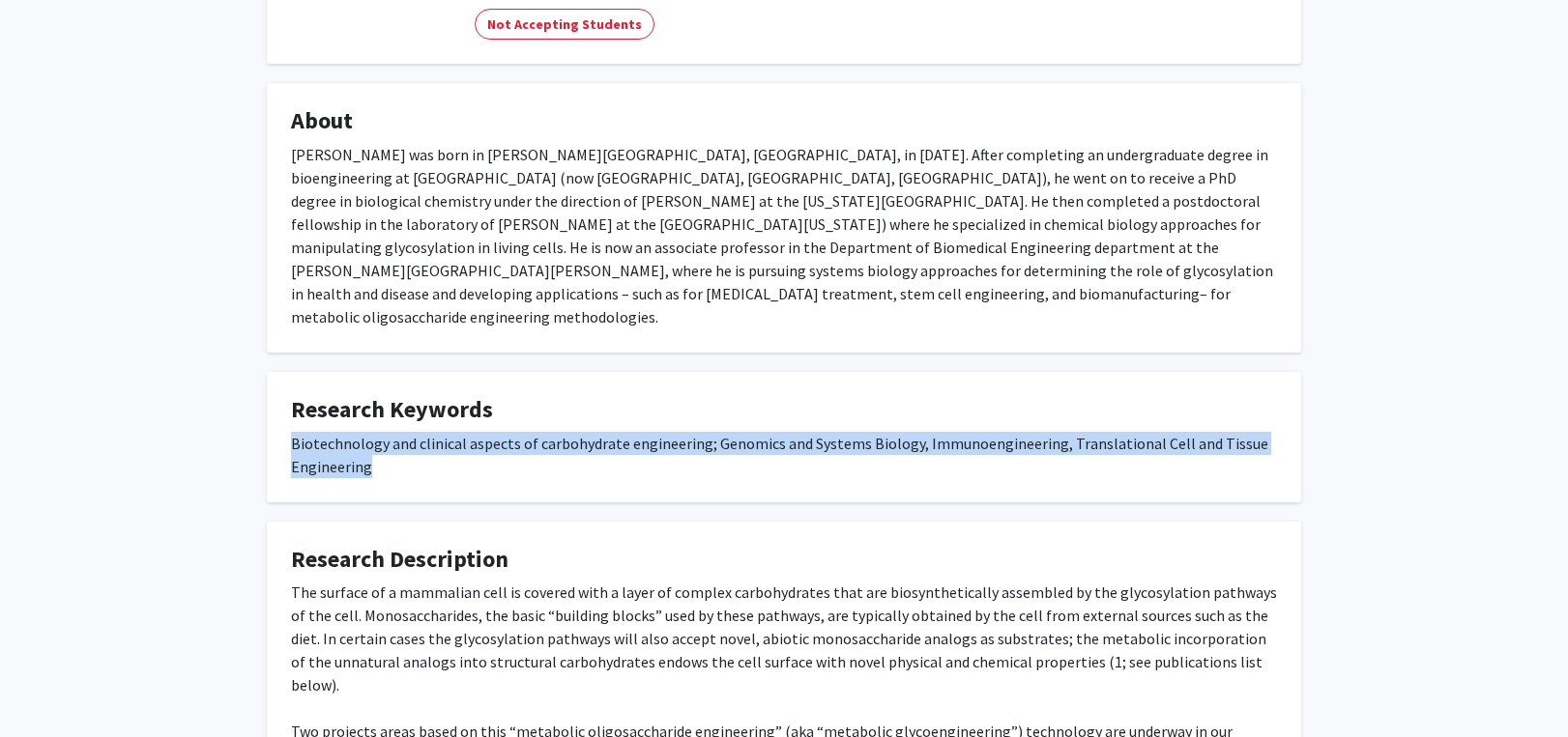
drag, startPoint x: 287, startPoint y: 419, endPoint x: 397, endPoint y: 452, distance: 114.8
click at [397, 452] on fg-card "Research Keywords Biotechnology and clinical aspects of carbohydrate engineerin…" at bounding box center [784, 437] width 1035 height 130
copy div "Biotechnology and clinical aspects of carbohydrate engineering; Genomics and Sy…"
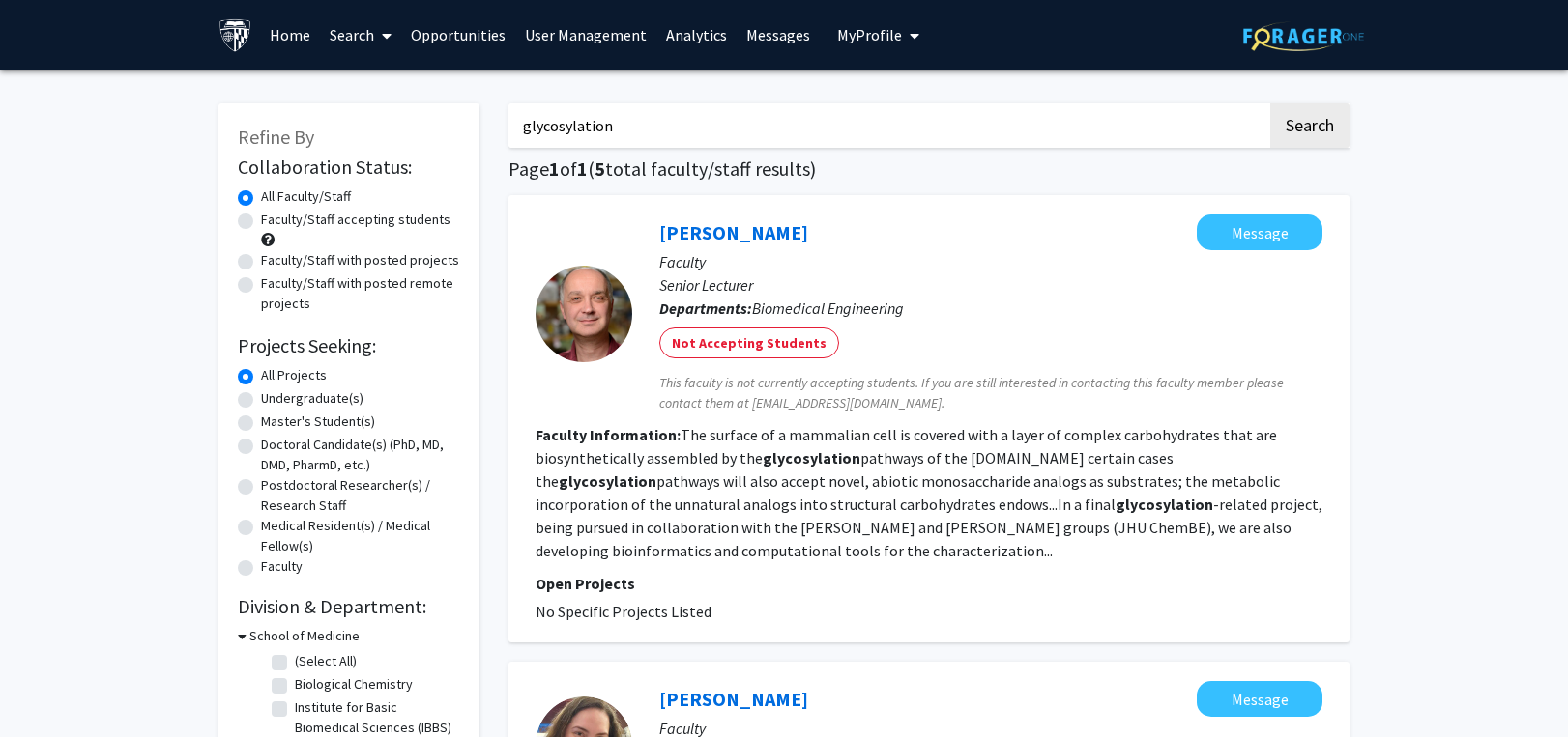
drag, startPoint x: 613, startPoint y: 118, endPoint x: 344, endPoint y: 130, distance: 269.3
paste input "[MEDICAL_DATA]"
type input "[MEDICAL_DATA]"
click at [1308, 128] on button "Search" at bounding box center [1310, 125] width 79 height 44
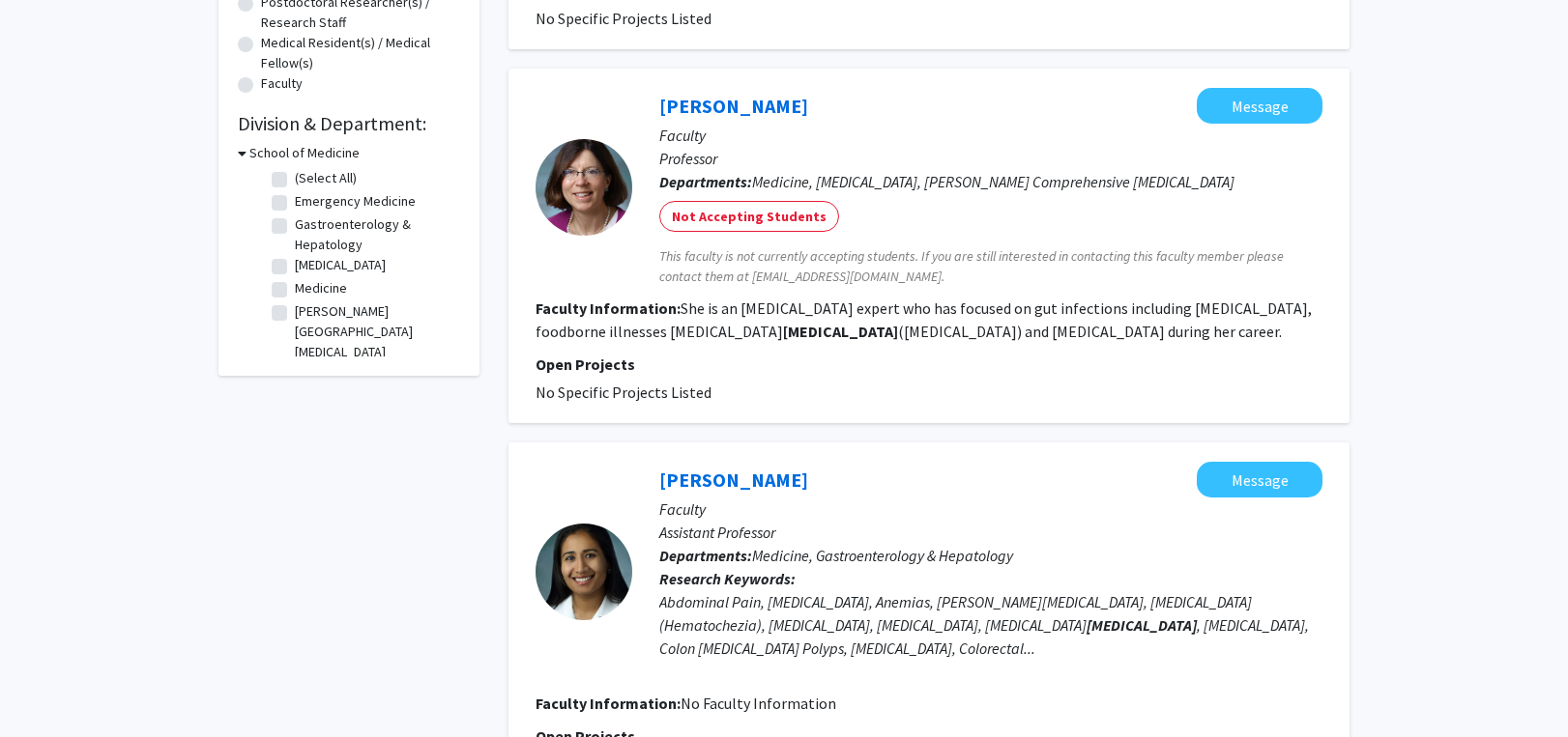
scroll to position [676, 0]
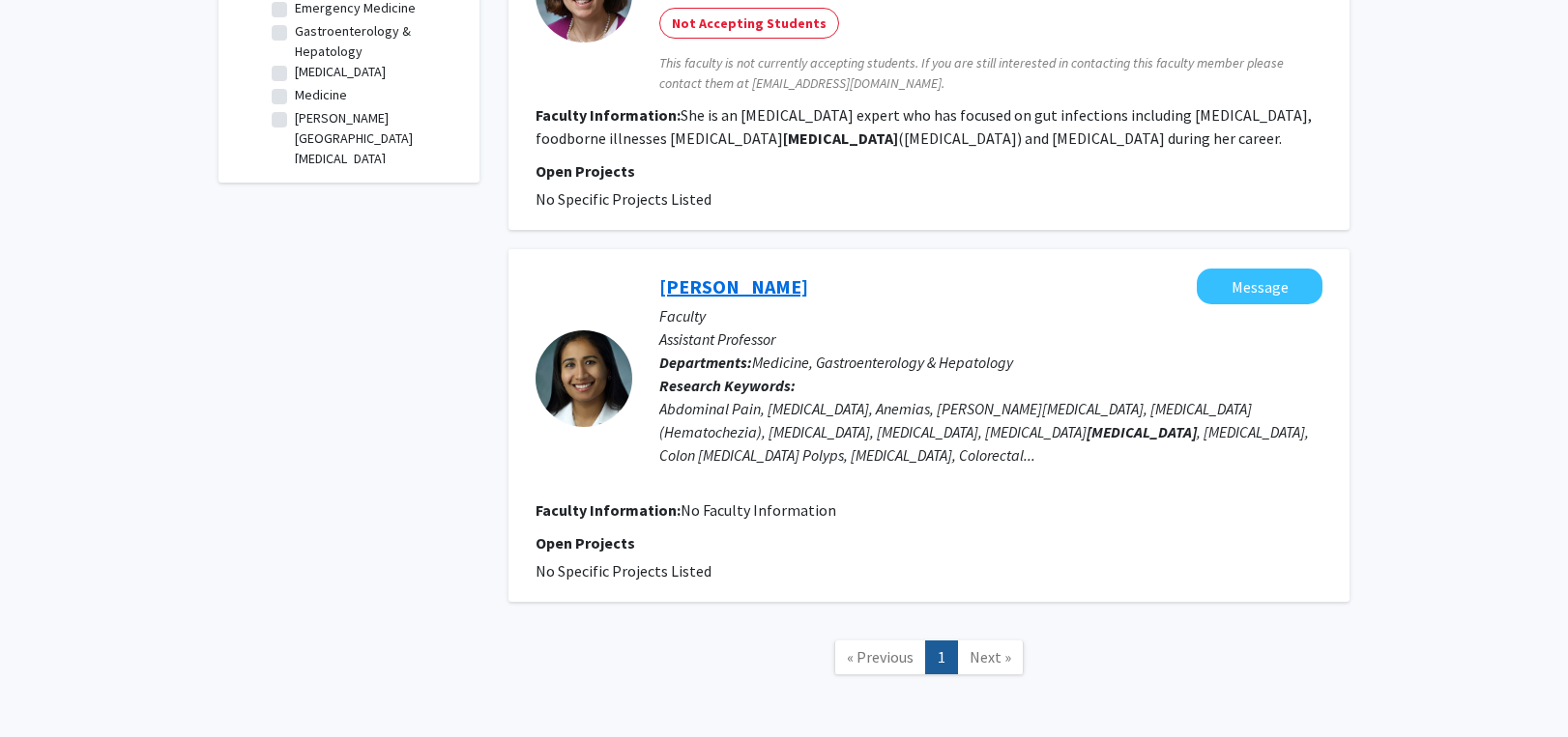
click at [773, 274] on link "[PERSON_NAME]" at bounding box center [734, 286] width 149 height 25
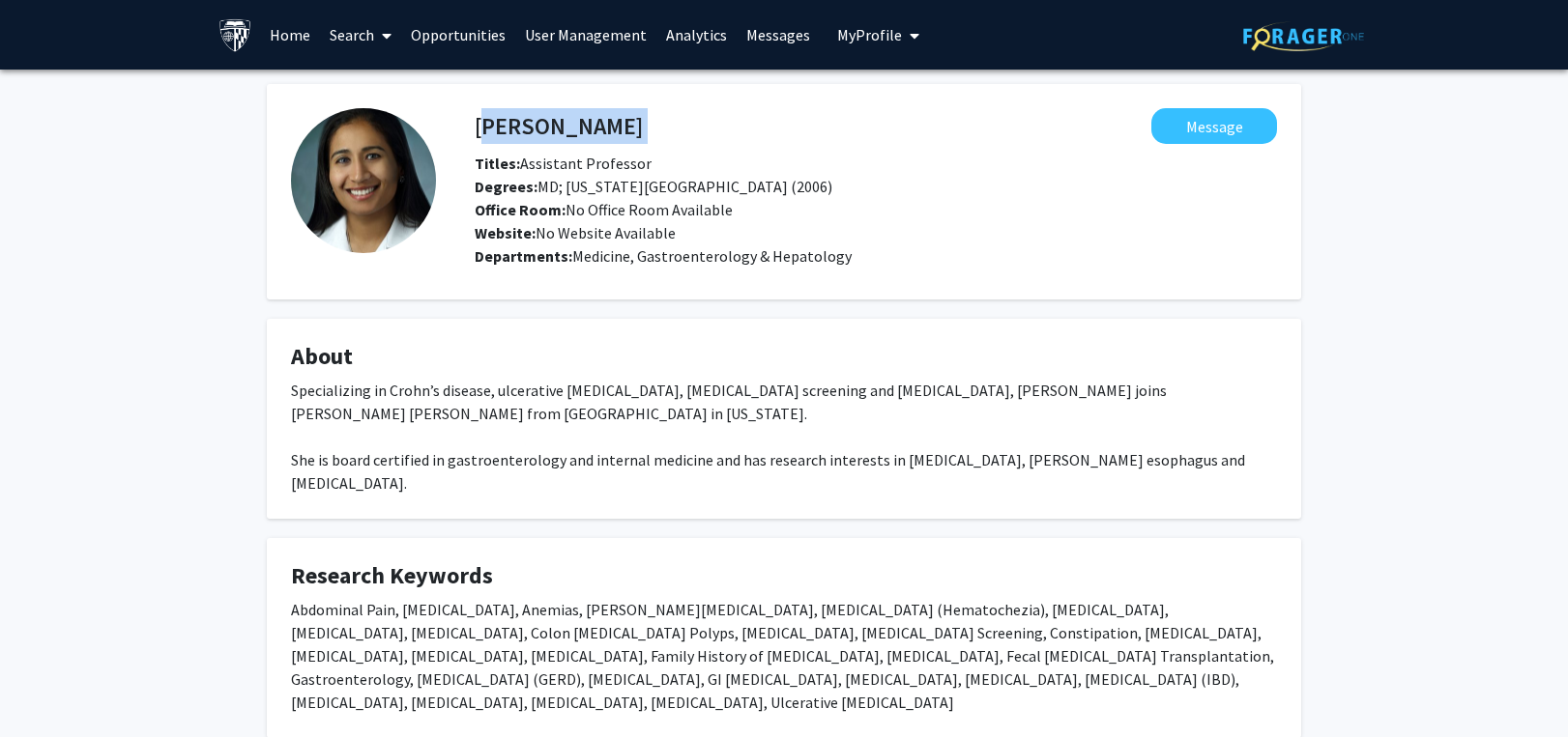
drag, startPoint x: 459, startPoint y: 114, endPoint x: 481, endPoint y: 121, distance: 23.1
click at [481, 121] on div "[PERSON_NAME] Message Titles: Assistant Professor Degrees: MD; [US_STATE][GEOGR…" at bounding box center [857, 191] width 841 height 168
copy h4 "[PERSON_NAME]"
drag, startPoint x: 288, startPoint y: 611, endPoint x: 430, endPoint y: 703, distance: 169.2
click at [430, 703] on fg-card "Research Keywords Abdominal Pain, [MEDICAL_DATA], Anemias, [PERSON_NAME][MEDICA…" at bounding box center [784, 638] width 1035 height 200
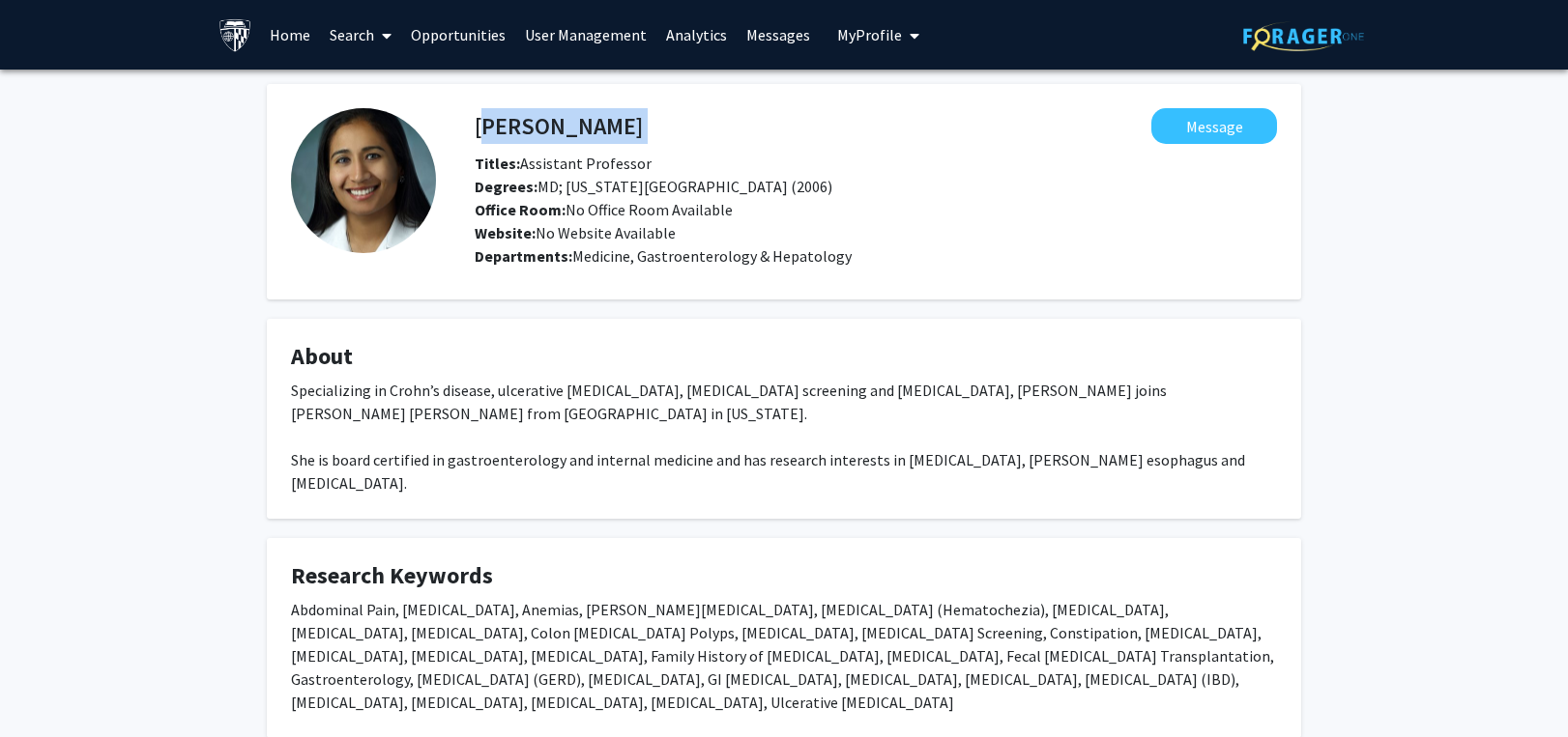
copy div "Abdominal Pain, [MEDICAL_DATA], Anemias, [PERSON_NAME][MEDICAL_DATA], [MEDICAL_…"
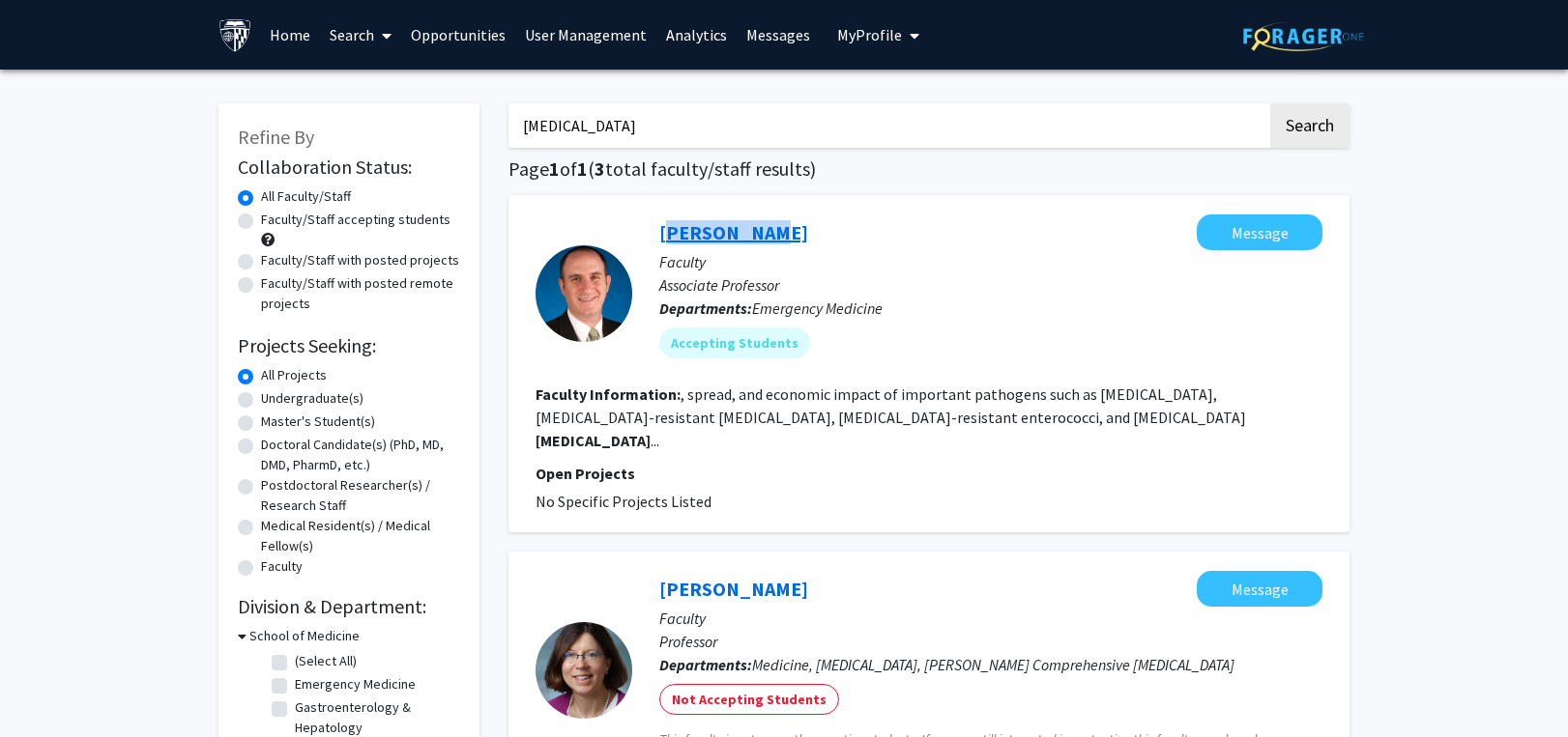
drag, startPoint x: 647, startPoint y: 231, endPoint x: 733, endPoint y: 225, distance: 86.2
click at [733, 225] on div "[PERSON_NAME] Message Faculty Associate Professor Departments: Emergency Medici…" at bounding box center [978, 294] width 690 height 159
copy link "[PERSON_NAME]"
click at [698, 227] on link "[PERSON_NAME]" at bounding box center [734, 232] width 149 height 25
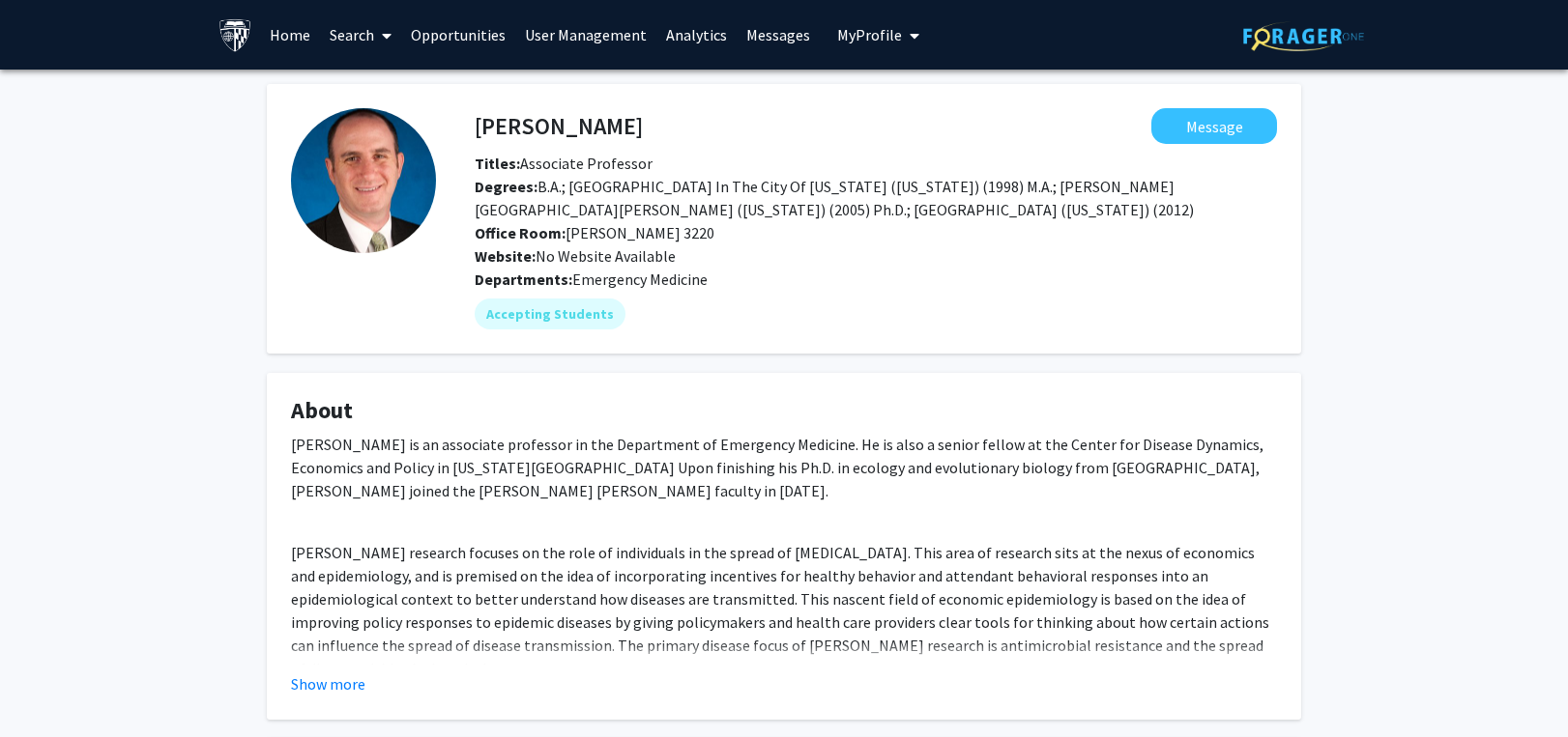
click at [460, 116] on div "[PERSON_NAME] Message" at bounding box center [876, 125] width 832 height 35
click at [717, 93] on fg-card "[PERSON_NAME] Message Titles: Associate Professor Degrees: B.A.; [GEOGRAPHIC_DA…" at bounding box center [784, 219] width 1035 height 270
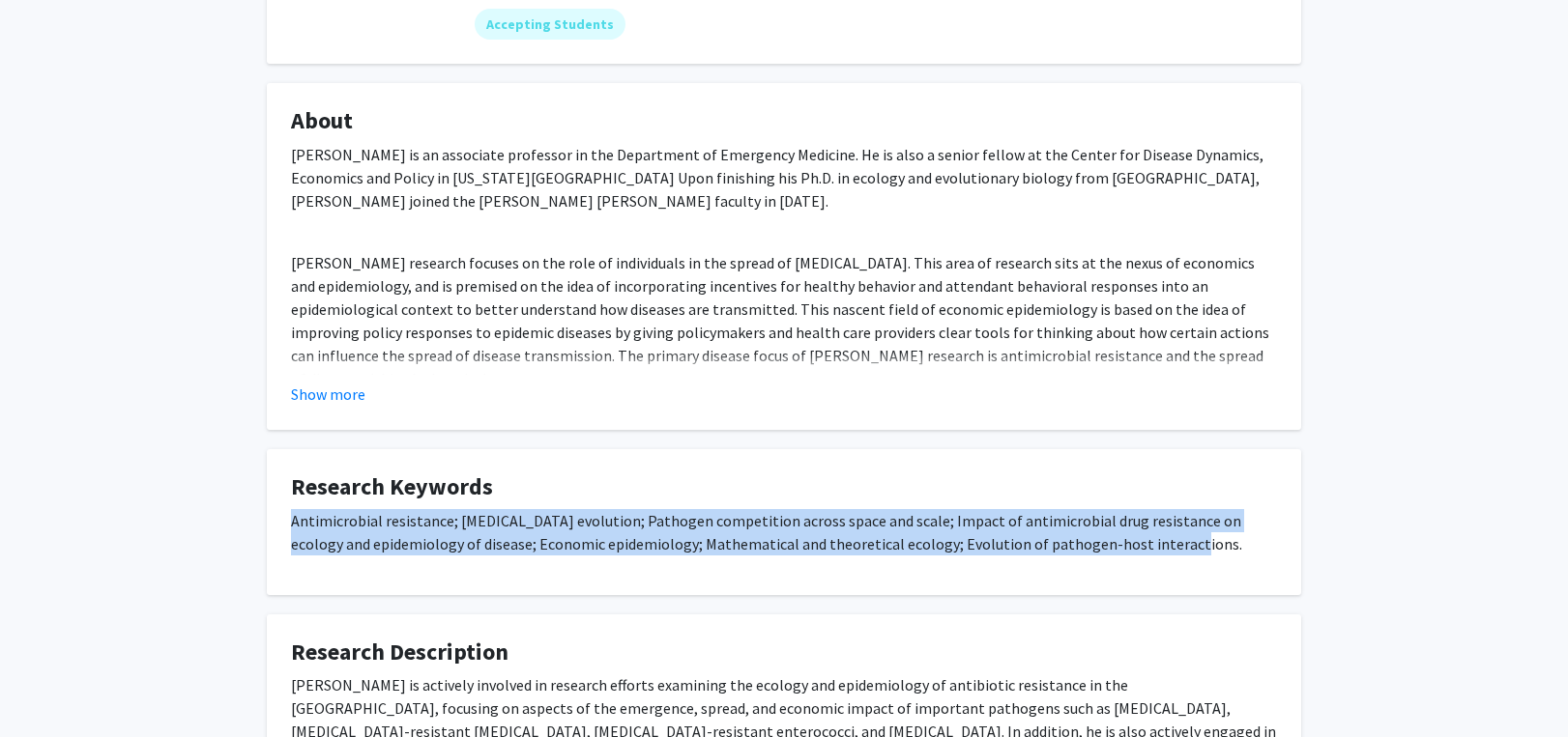
drag, startPoint x: 284, startPoint y: 524, endPoint x: 1139, endPoint y: 540, distance: 855.1
click at [1139, 540] on fg-card "Research Keywords Antimicrobial resistance; [MEDICAL_DATA] evolution; Pathogen …" at bounding box center [784, 522] width 1035 height 146
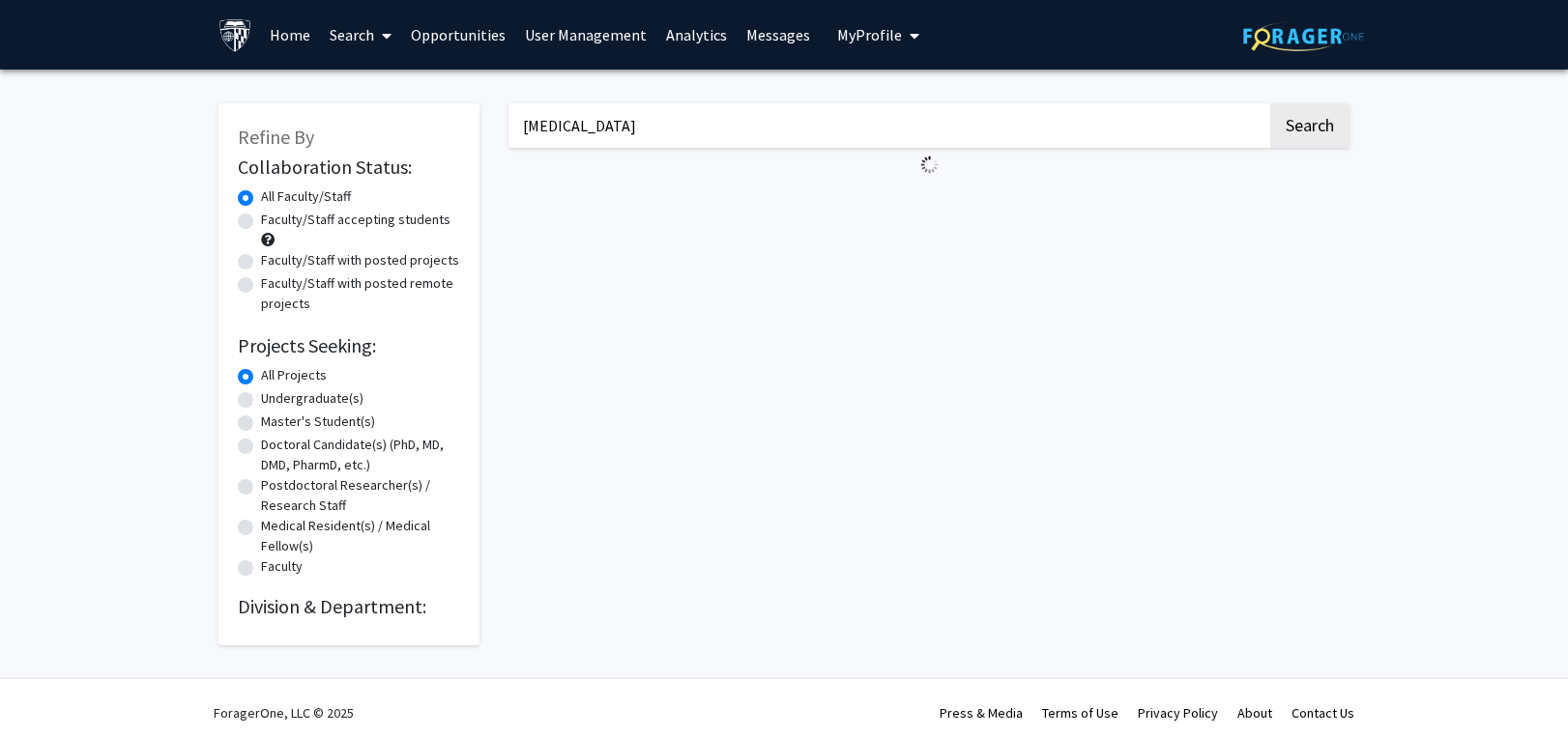
drag, startPoint x: 583, startPoint y: 119, endPoint x: 417, endPoint y: 131, distance: 166.4
click at [417, 131] on div "Refine By Collaboration Status: Collaboration Status All Faculty/Staff Collabor…" at bounding box center [784, 365] width 1160 height 562
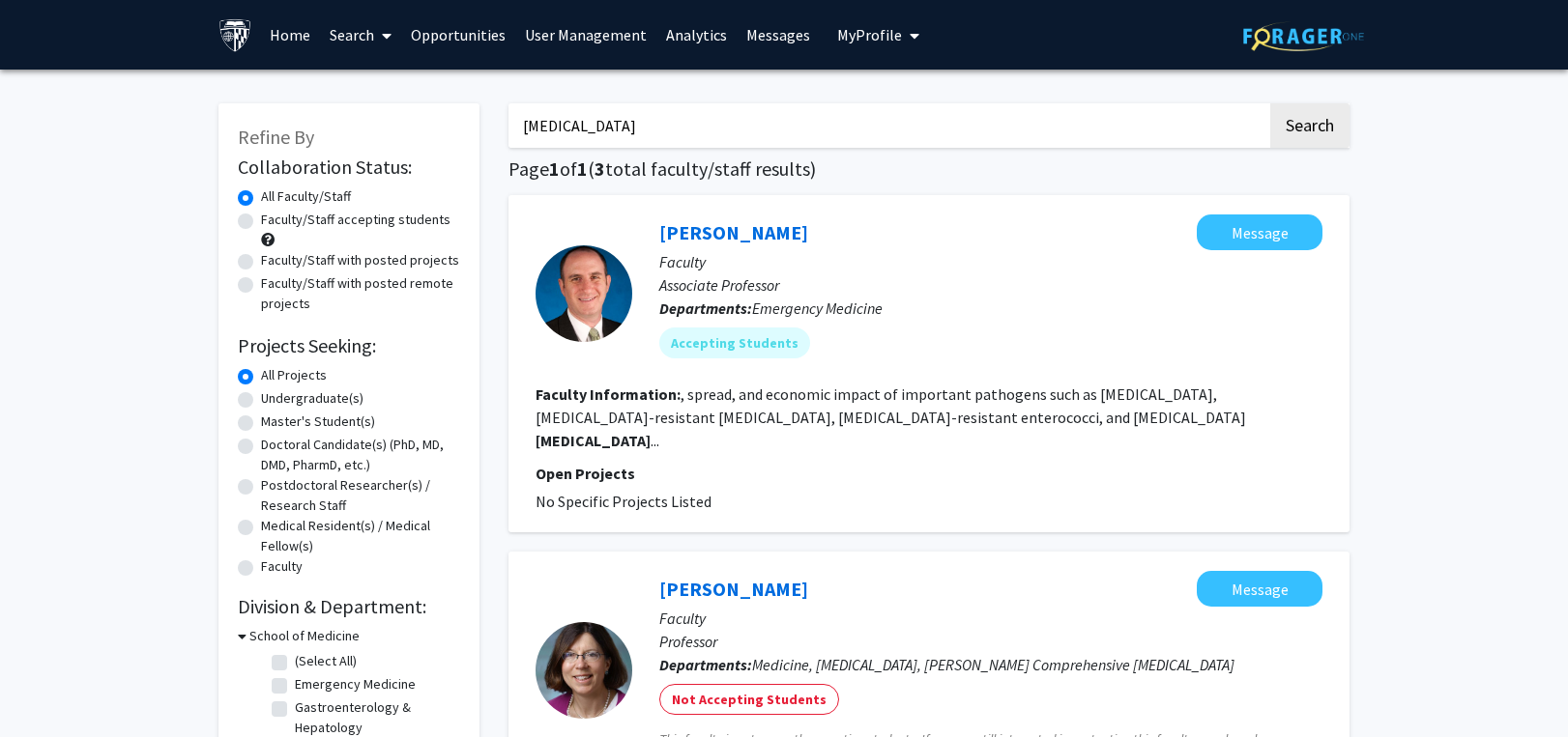
paste input "cannabis"
type input "cannabis"
click at [1307, 121] on button "Search" at bounding box center [1310, 125] width 79 height 44
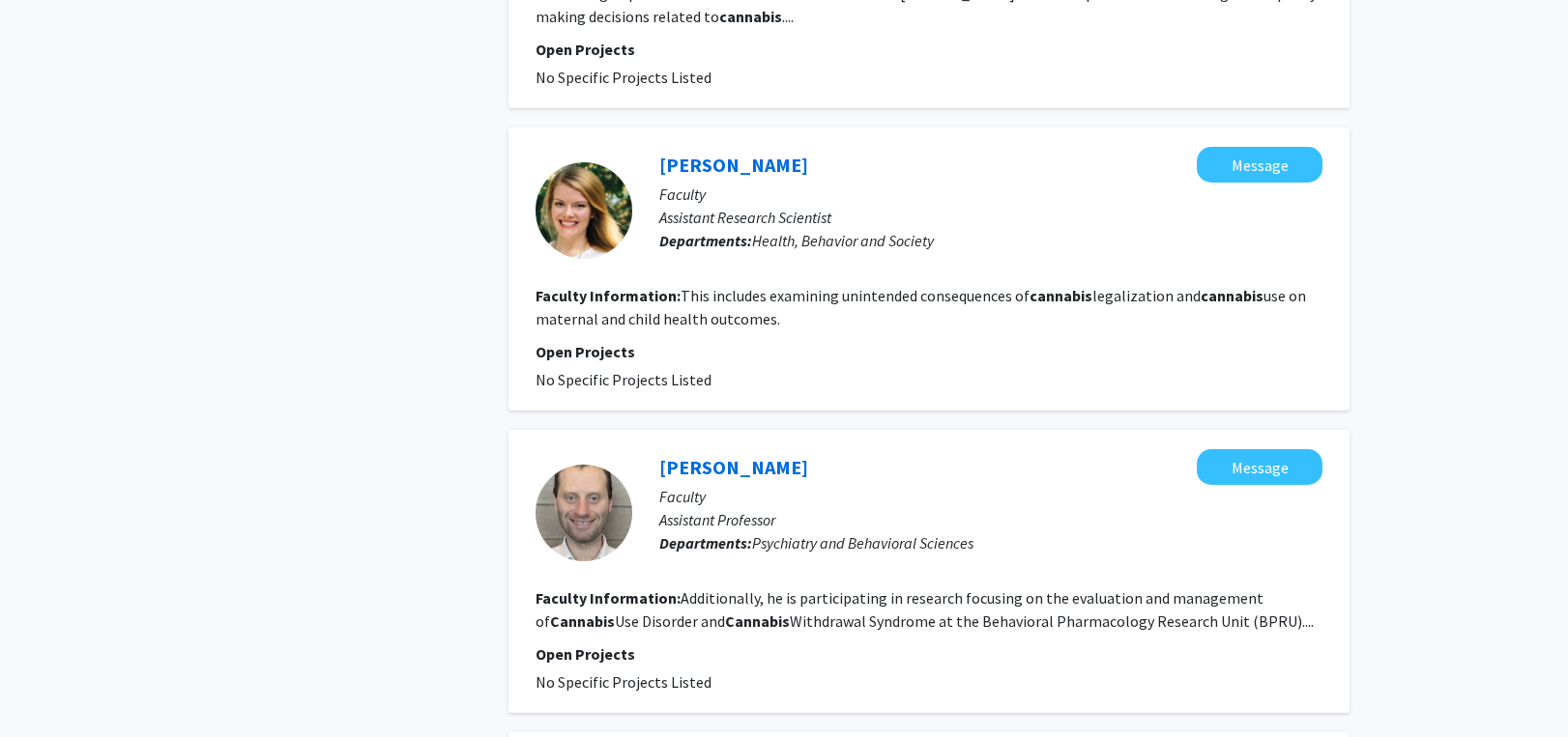
scroll to position [1643, 0]
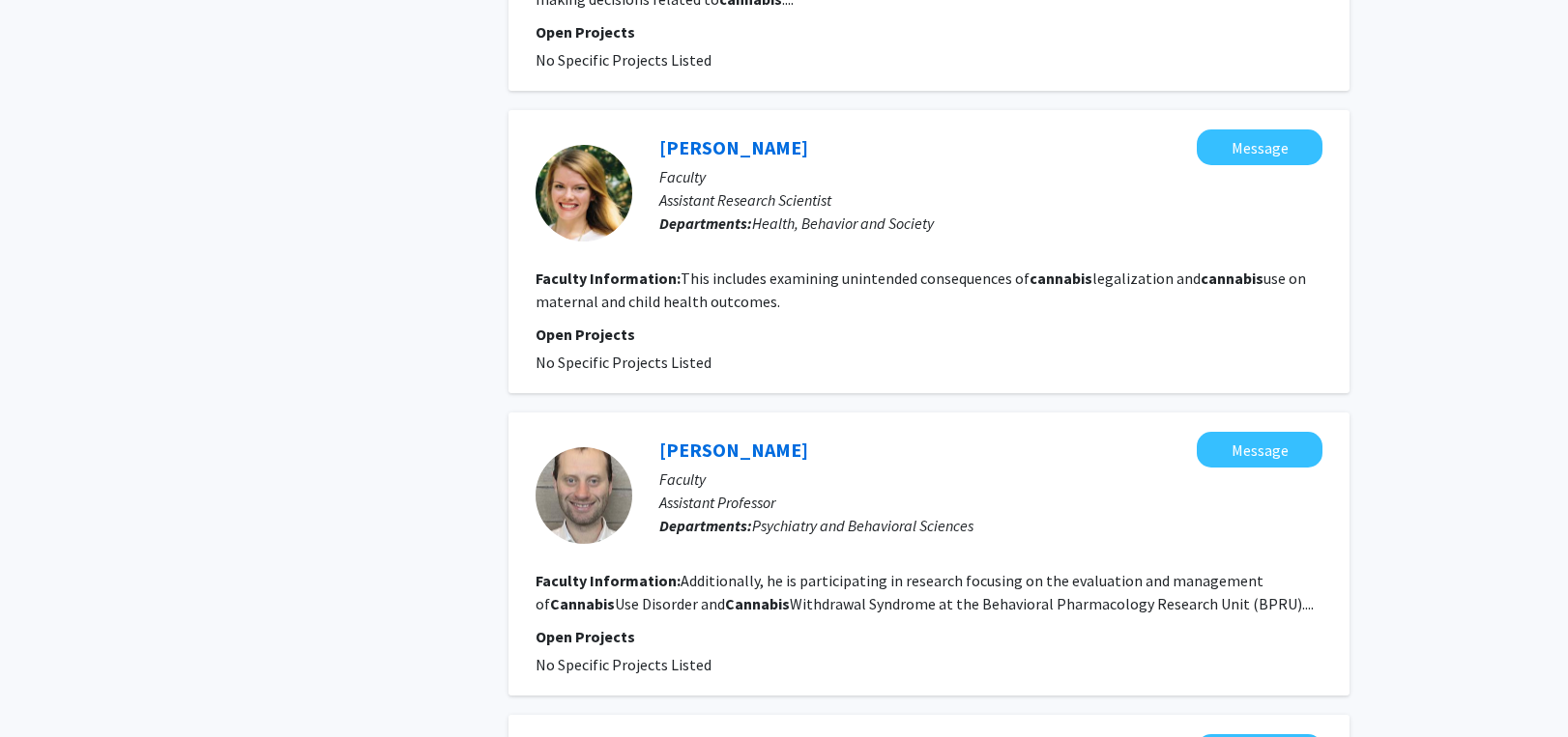
click at [302, 76] on div "Refine By Collaboration Status: Collaboration Status All Faculty/Staff Collabor…" at bounding box center [349, 341] width 290 height 3801
drag, startPoint x: 644, startPoint y: 133, endPoint x: 768, endPoint y: 132, distance: 124.0
click at [768, 132] on div "[PERSON_NAME] Message Faculty Assistant Research Scientist Departments: Health,…" at bounding box center [978, 193] width 690 height 127
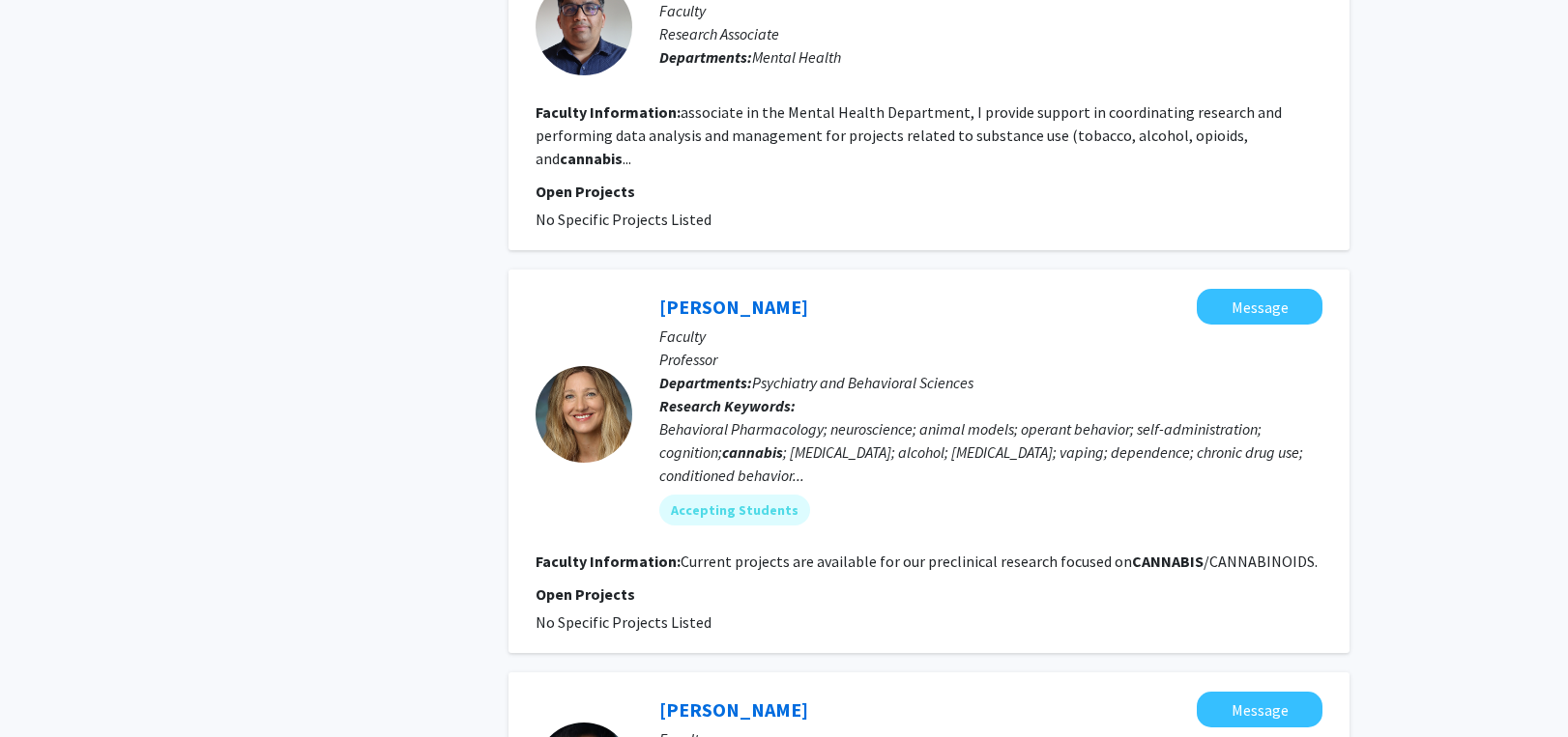
scroll to position [2416, 0]
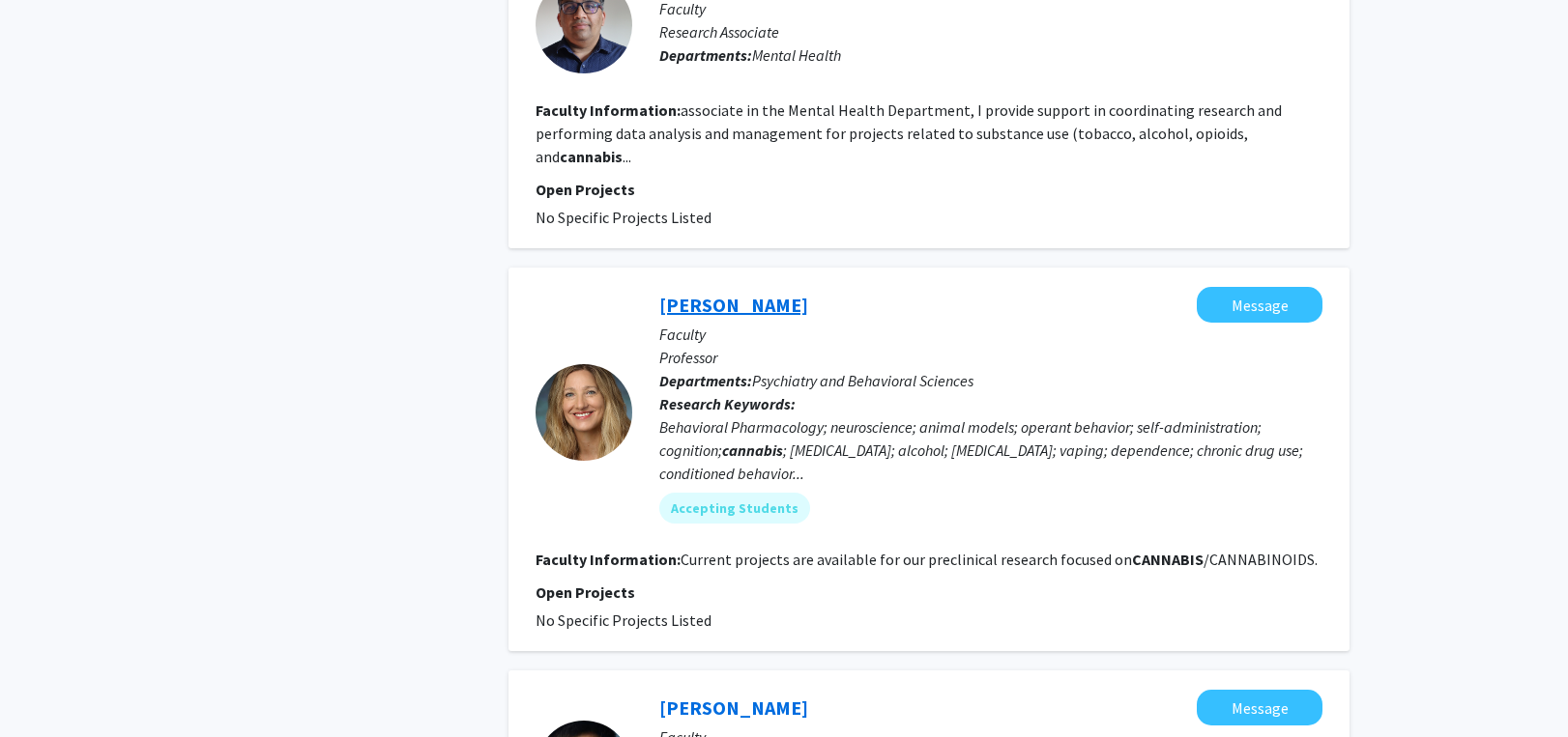
click at [722, 306] on link "[PERSON_NAME]" at bounding box center [734, 305] width 149 height 25
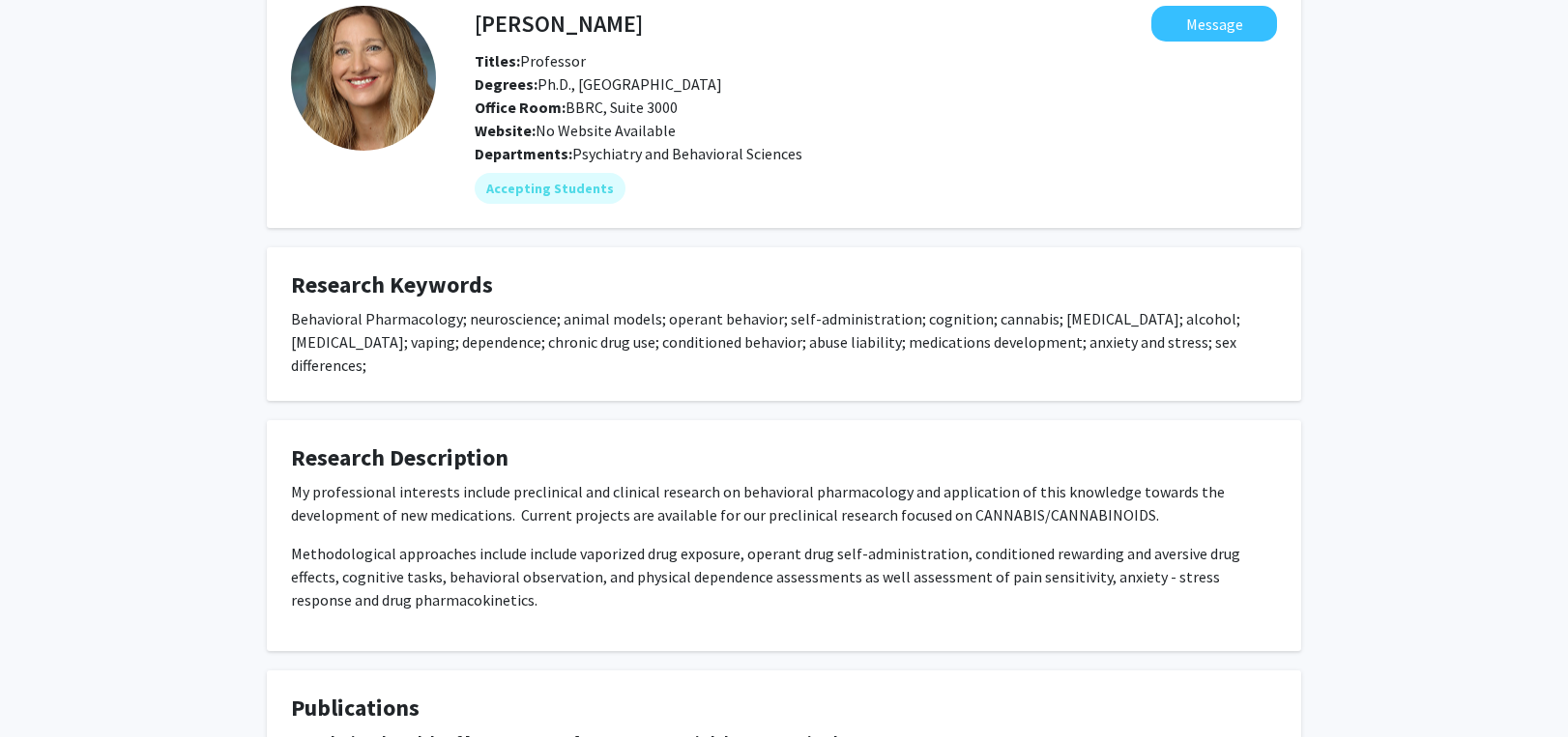
scroll to position [193, 0]
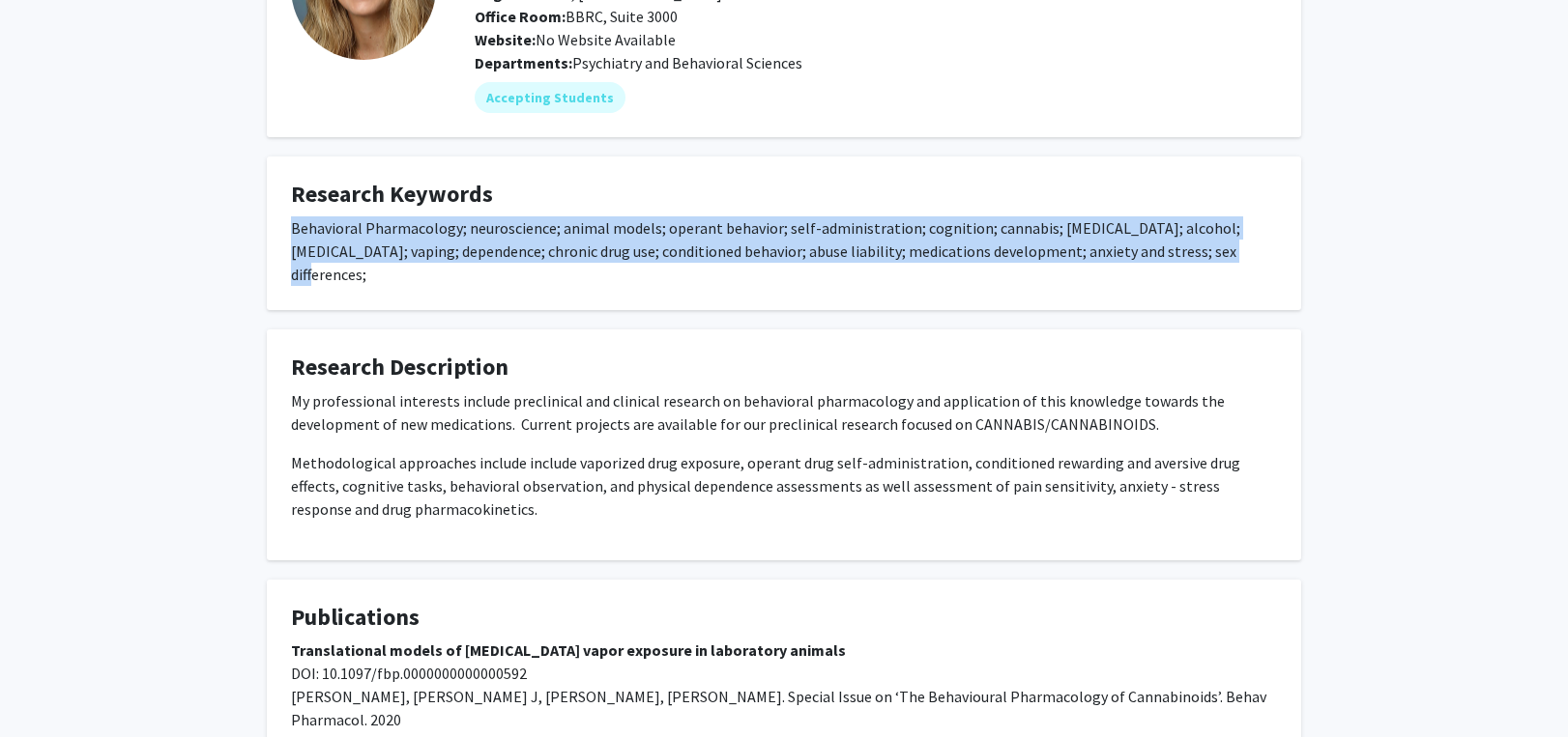
drag, startPoint x: 295, startPoint y: 224, endPoint x: 1196, endPoint y: 243, distance: 901.2
click at [1196, 243] on div "Behavioral Pharmacology; neuroscience; animal models; operant behavior; self-ad…" at bounding box center [784, 251] width 986 height 70
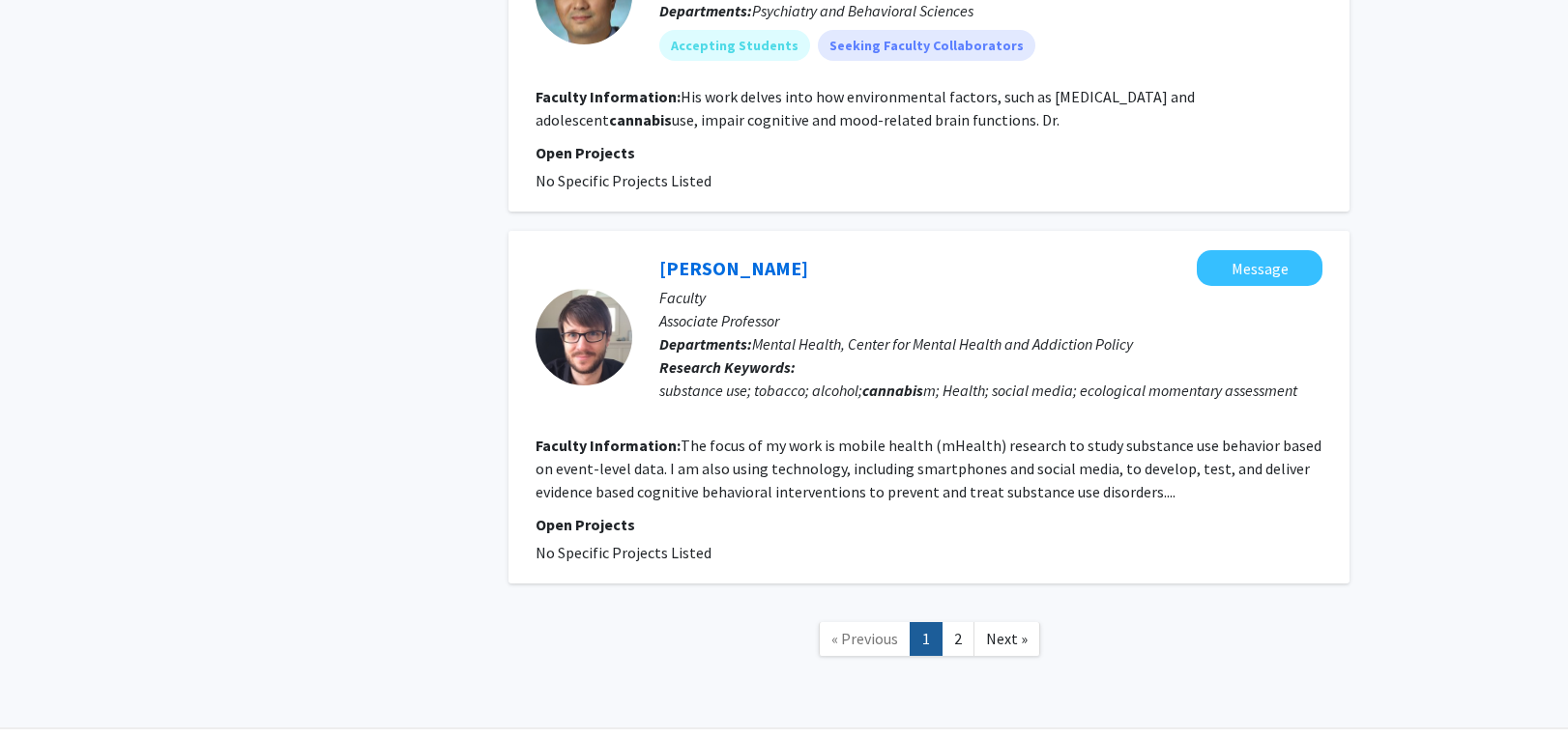
scroll to position [3249, 0]
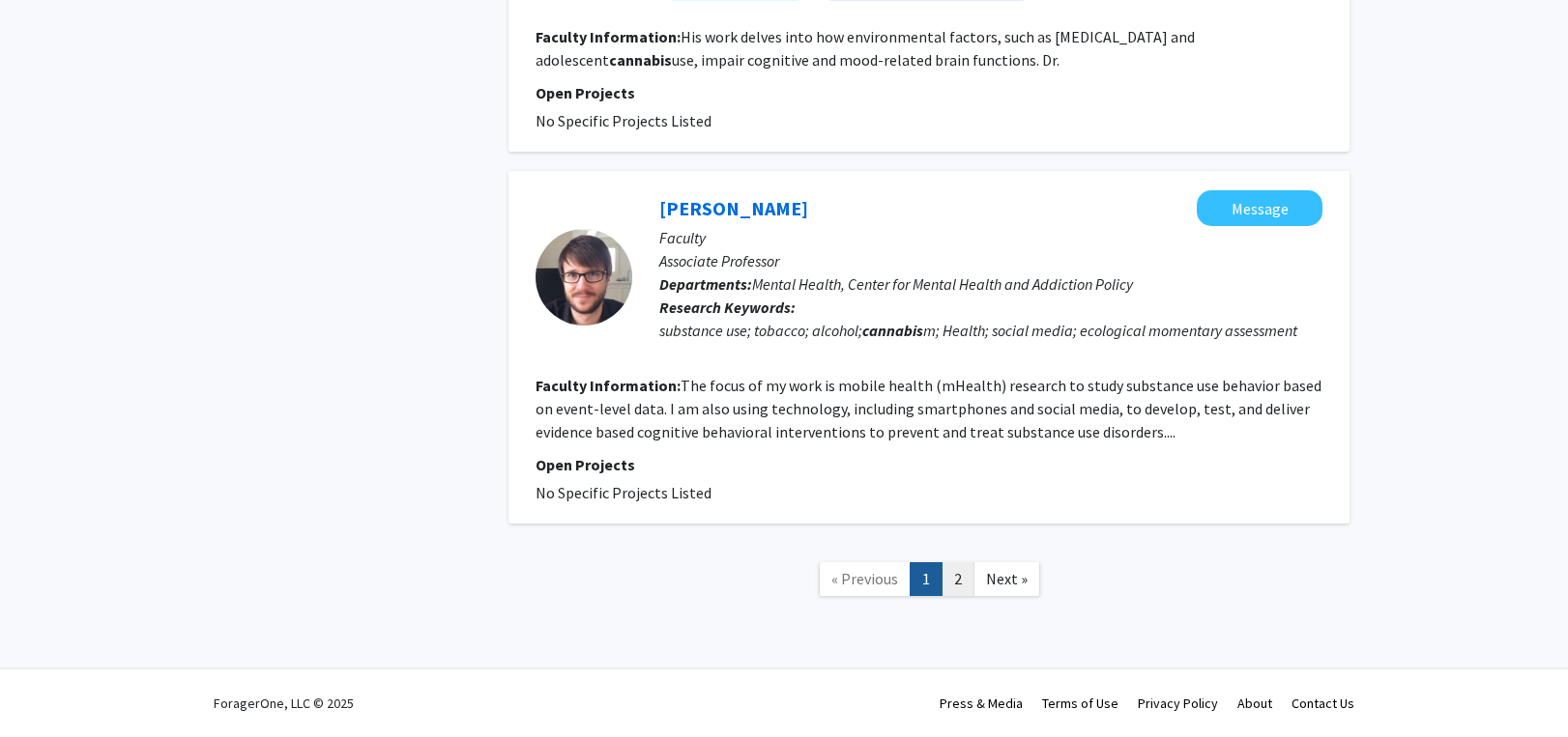
click at [964, 586] on link "2" at bounding box center [958, 579] width 33 height 34
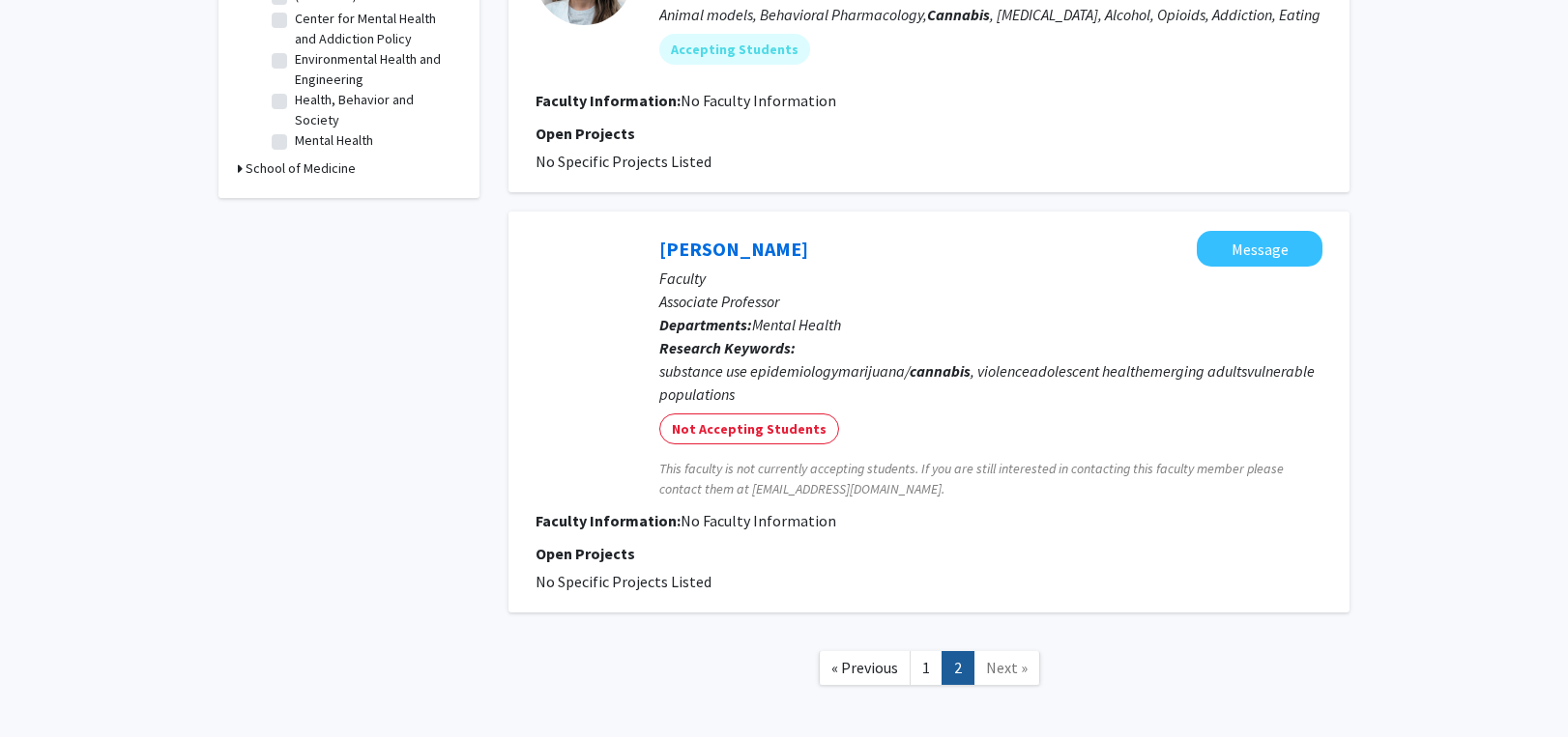
scroll to position [676, 0]
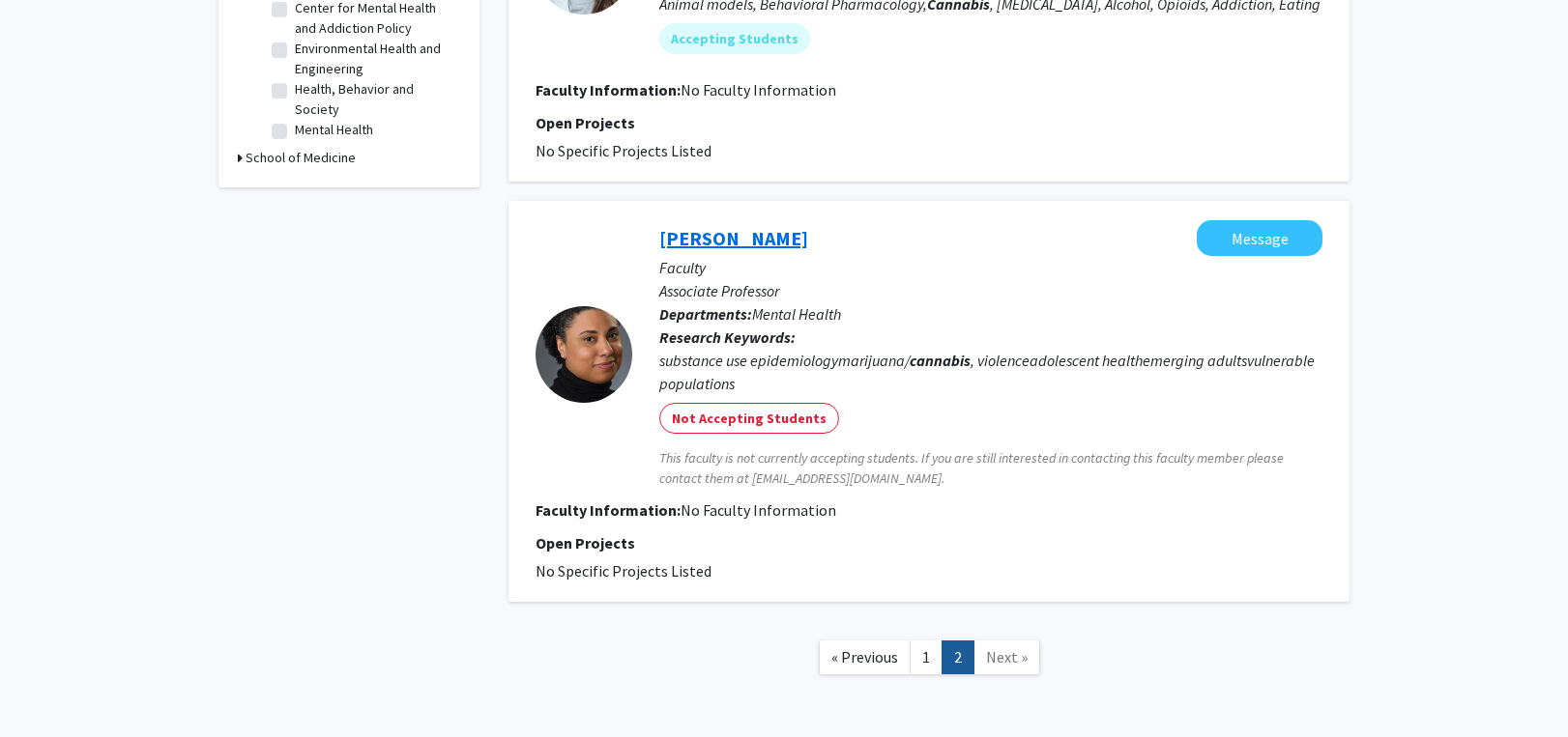
click at [740, 233] on link "[PERSON_NAME]" at bounding box center [734, 238] width 149 height 25
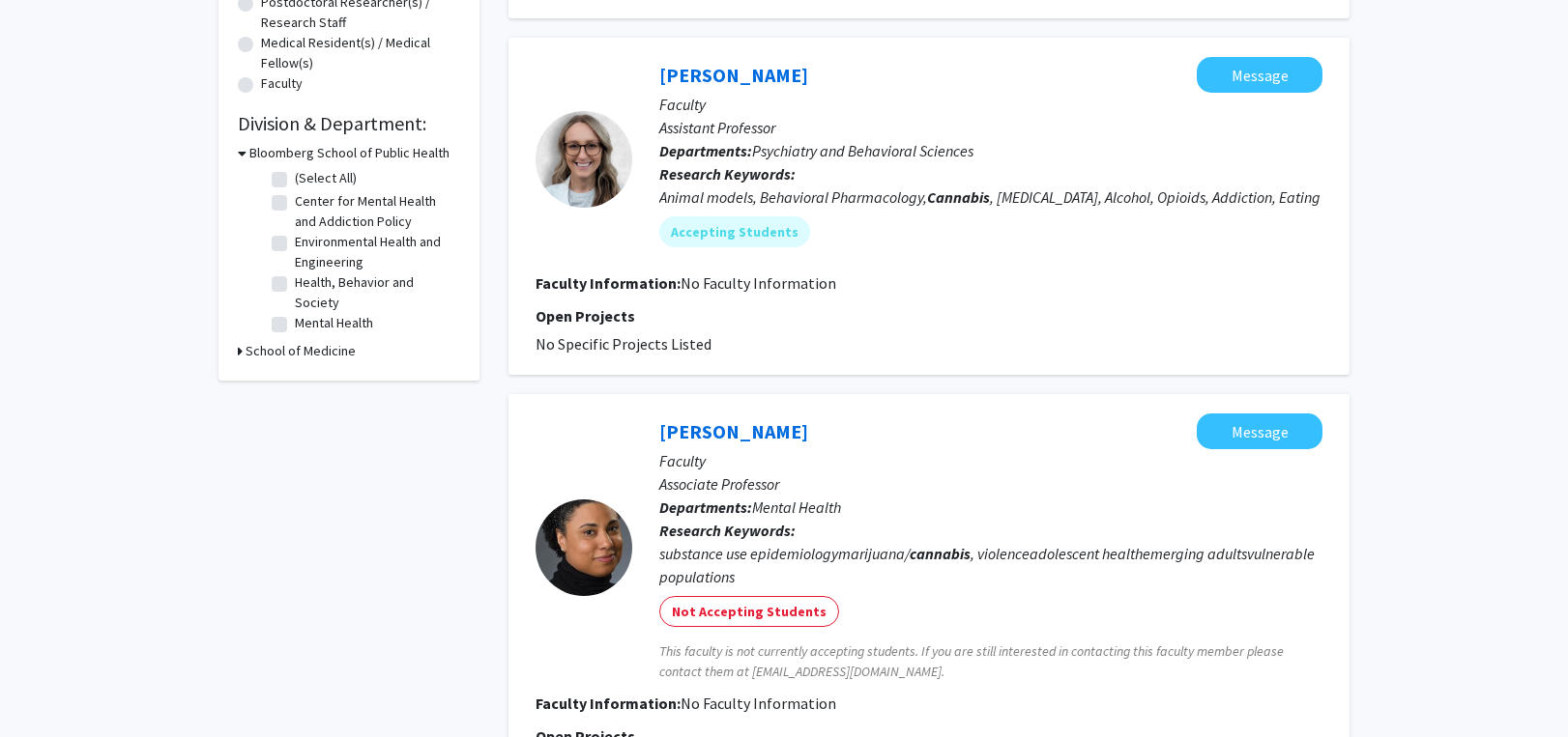
scroll to position [755, 0]
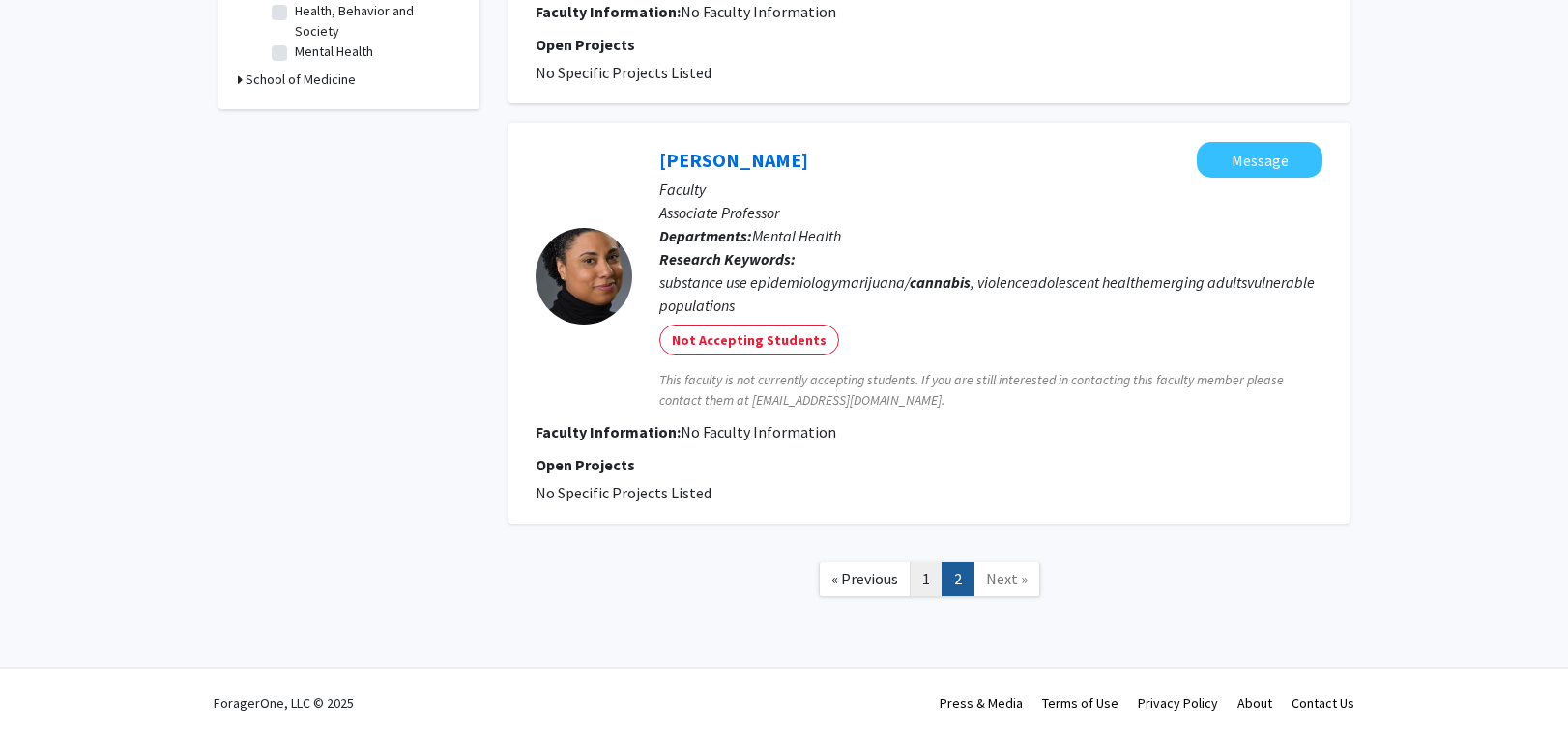
click at [920, 574] on link "1" at bounding box center [927, 579] width 33 height 34
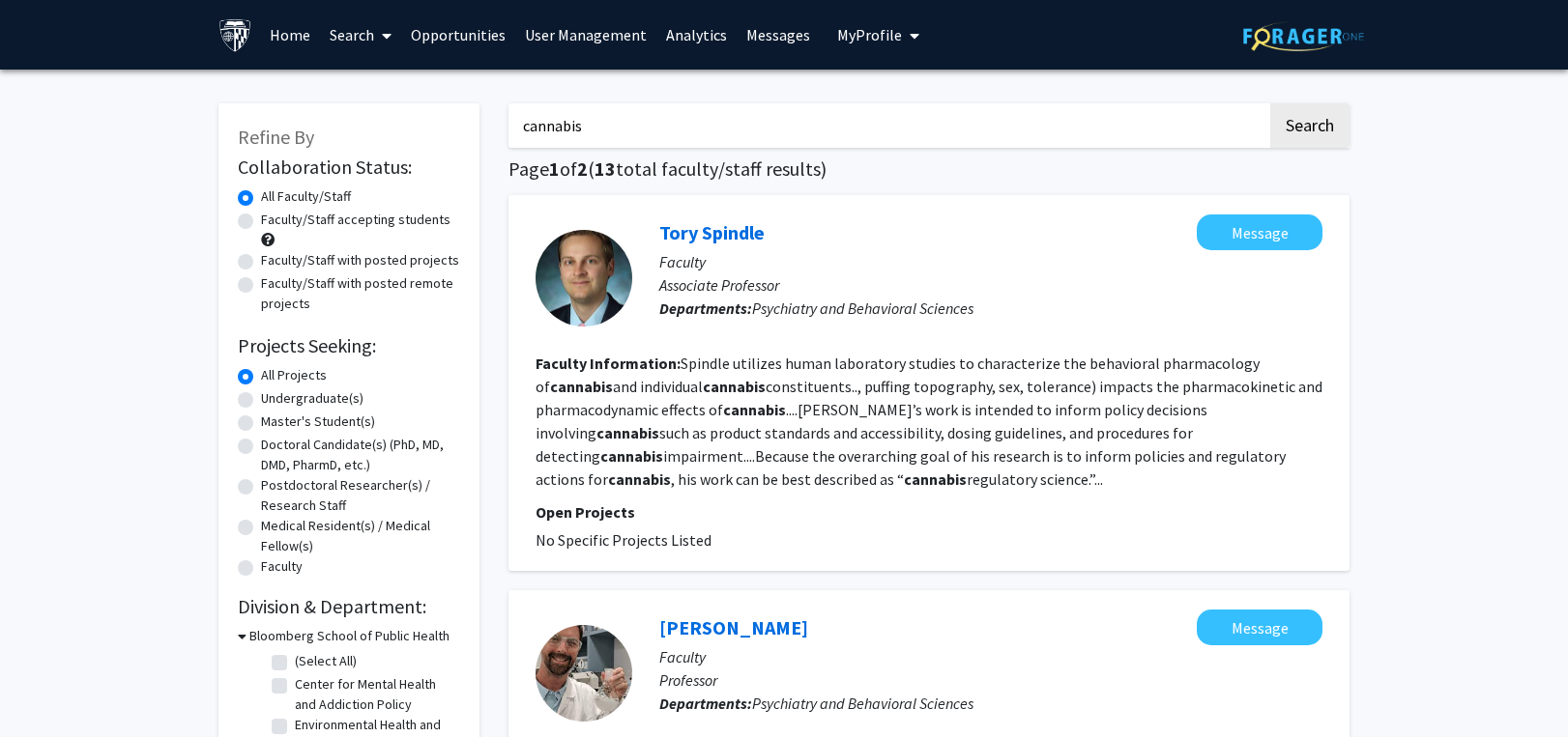
drag, startPoint x: 609, startPoint y: 121, endPoint x: 353, endPoint y: 122, distance: 256.0
paste input "[PERSON_NAME]"
type input "[PERSON_NAME]"
click at [1321, 113] on button "Search" at bounding box center [1310, 125] width 79 height 44
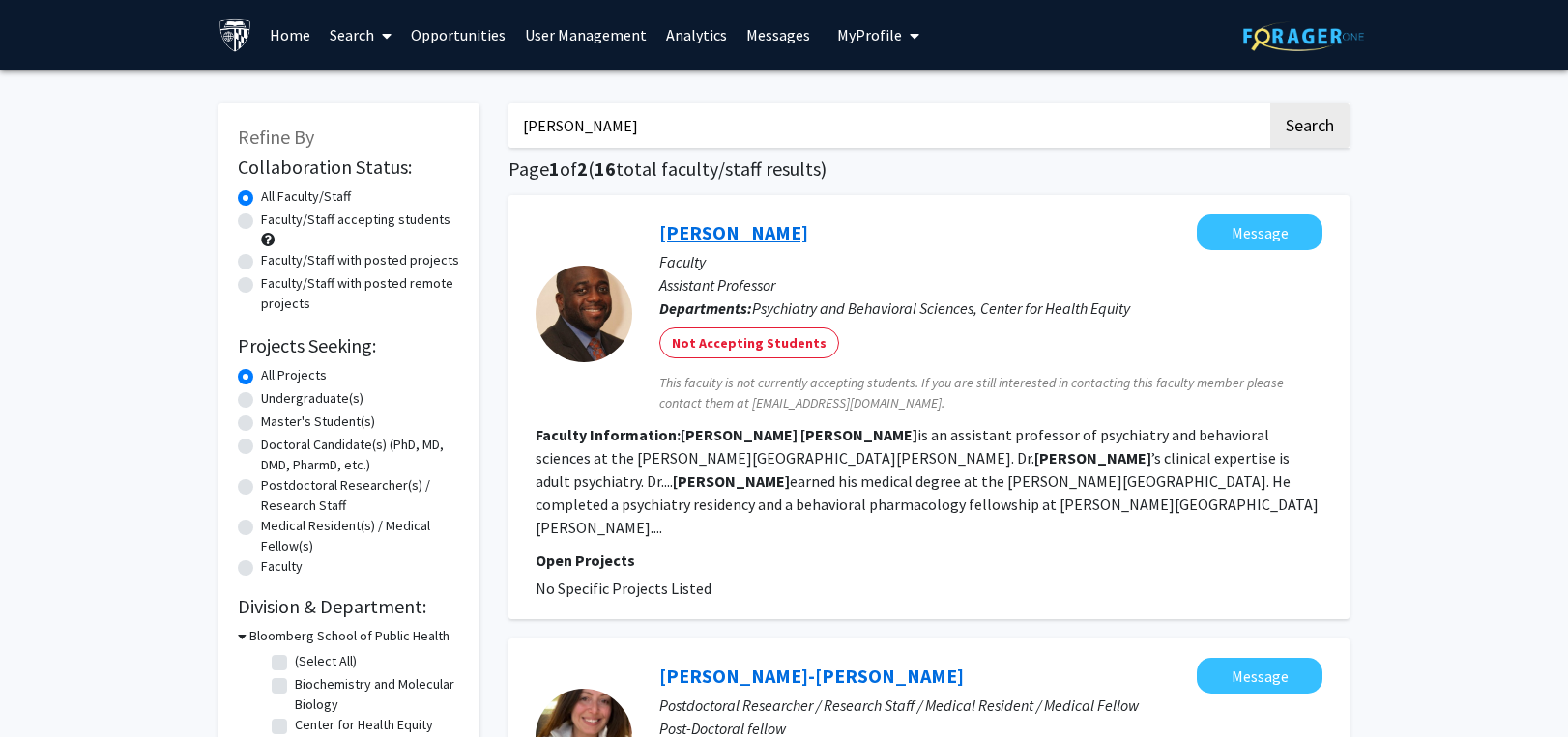
click at [763, 232] on link "[PERSON_NAME]" at bounding box center [734, 232] width 149 height 25
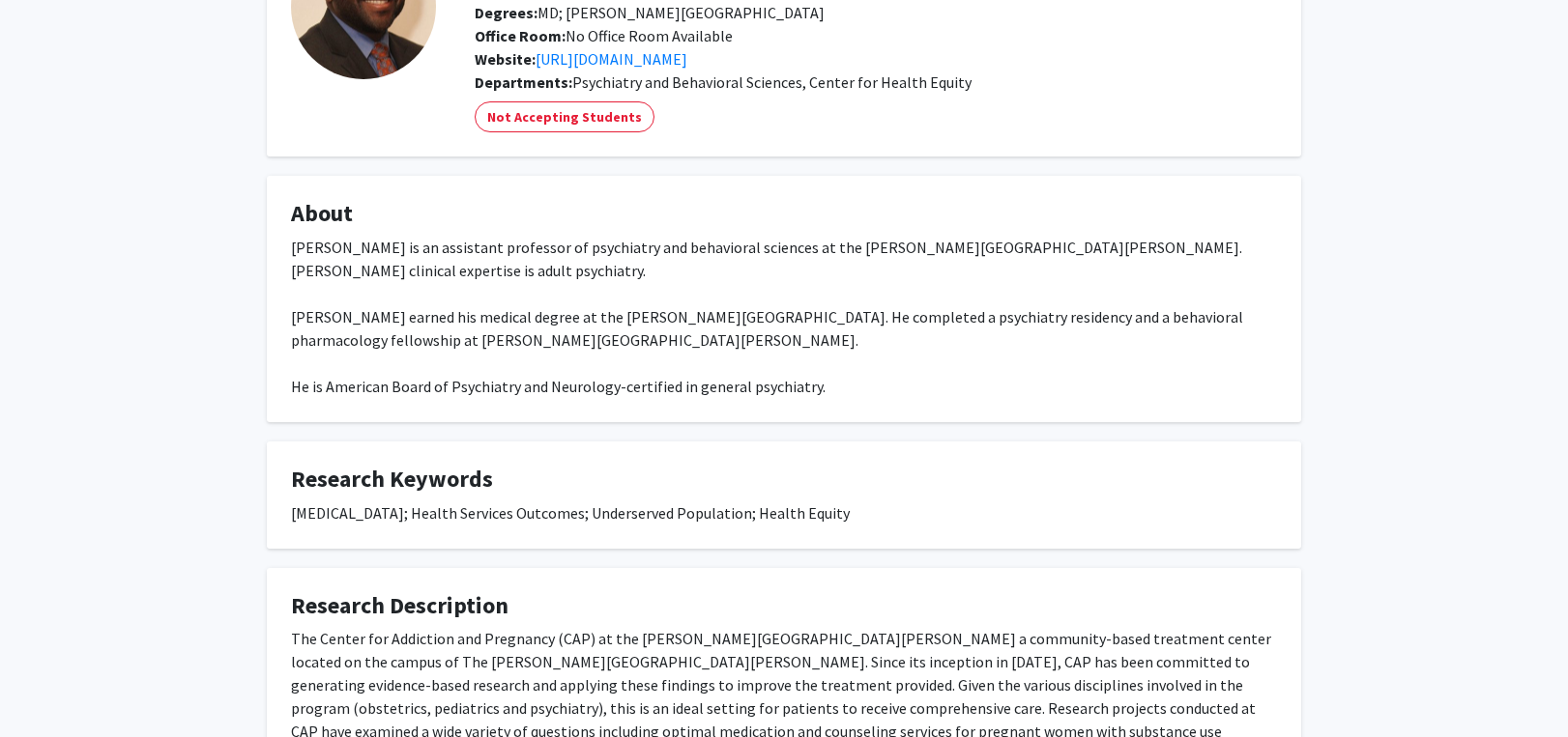
scroll to position [193, 0]
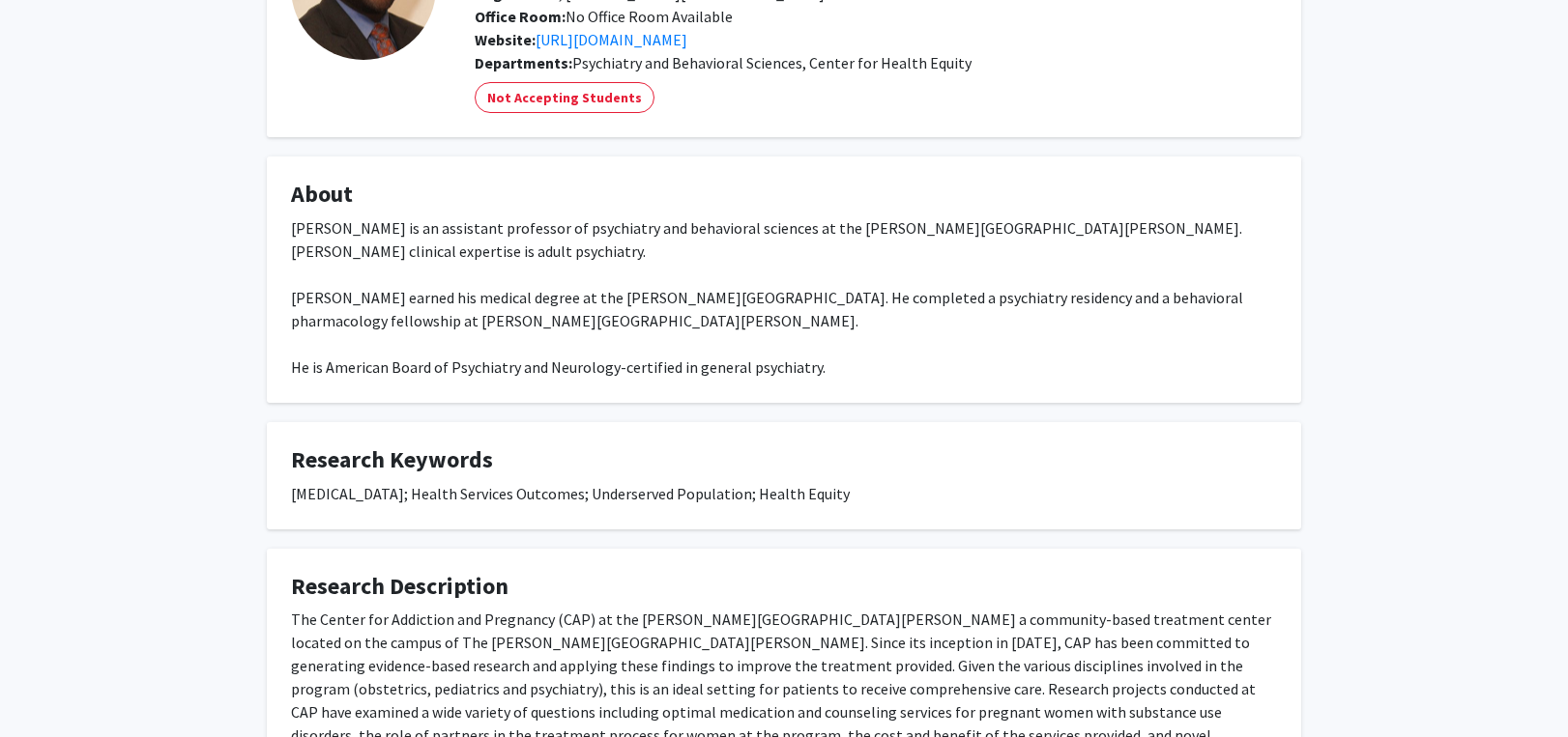
drag, startPoint x: 292, startPoint y: 499, endPoint x: 889, endPoint y: 497, distance: 597.0
click at [889, 497] on div "[MEDICAL_DATA]; Health Services Outcomes; Underserved Population; Health Equity" at bounding box center [784, 494] width 986 height 24
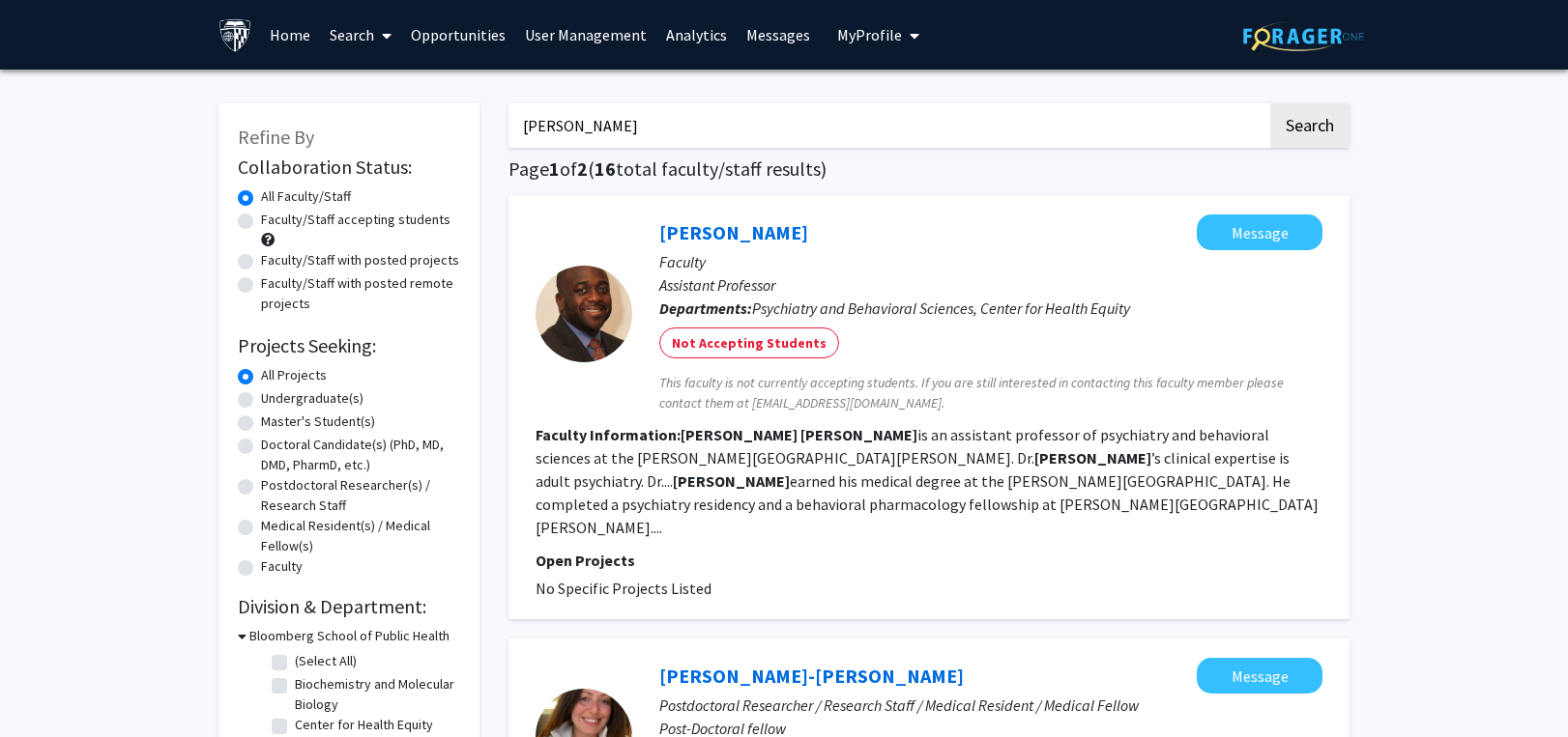
drag, startPoint x: 632, startPoint y: 130, endPoint x: 419, endPoint y: 145, distance: 213.5
paste input "electrospin"
click at [1308, 132] on button "Search" at bounding box center [1310, 125] width 79 height 44
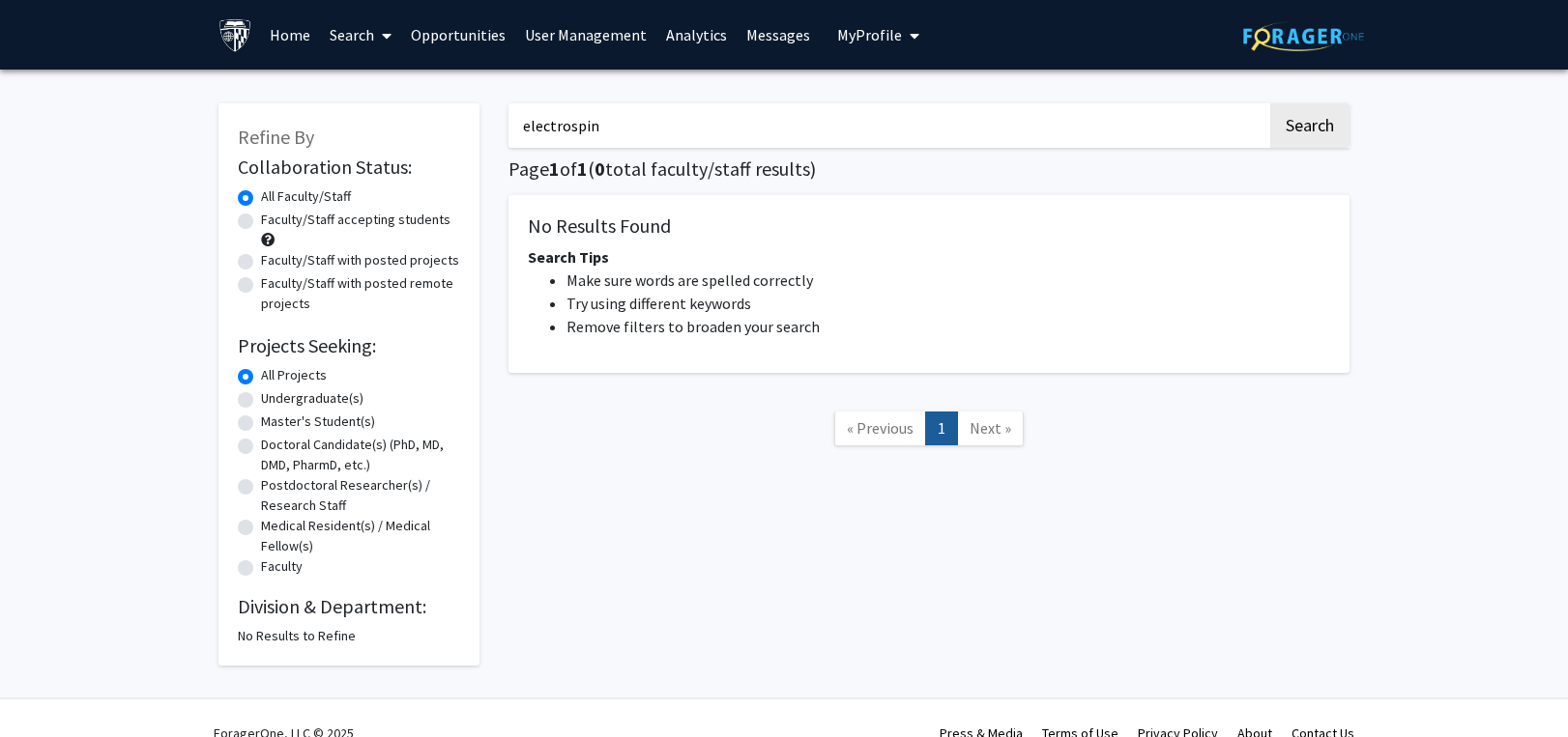
click at [271, 128] on div "Refine By Collaboration Status: Collaboration Status All Faculty/Staff Collabor…" at bounding box center [784, 375] width 1160 height 582
paste input "nanofiber"
click at [1302, 123] on button "Search" at bounding box center [1310, 125] width 79 height 44
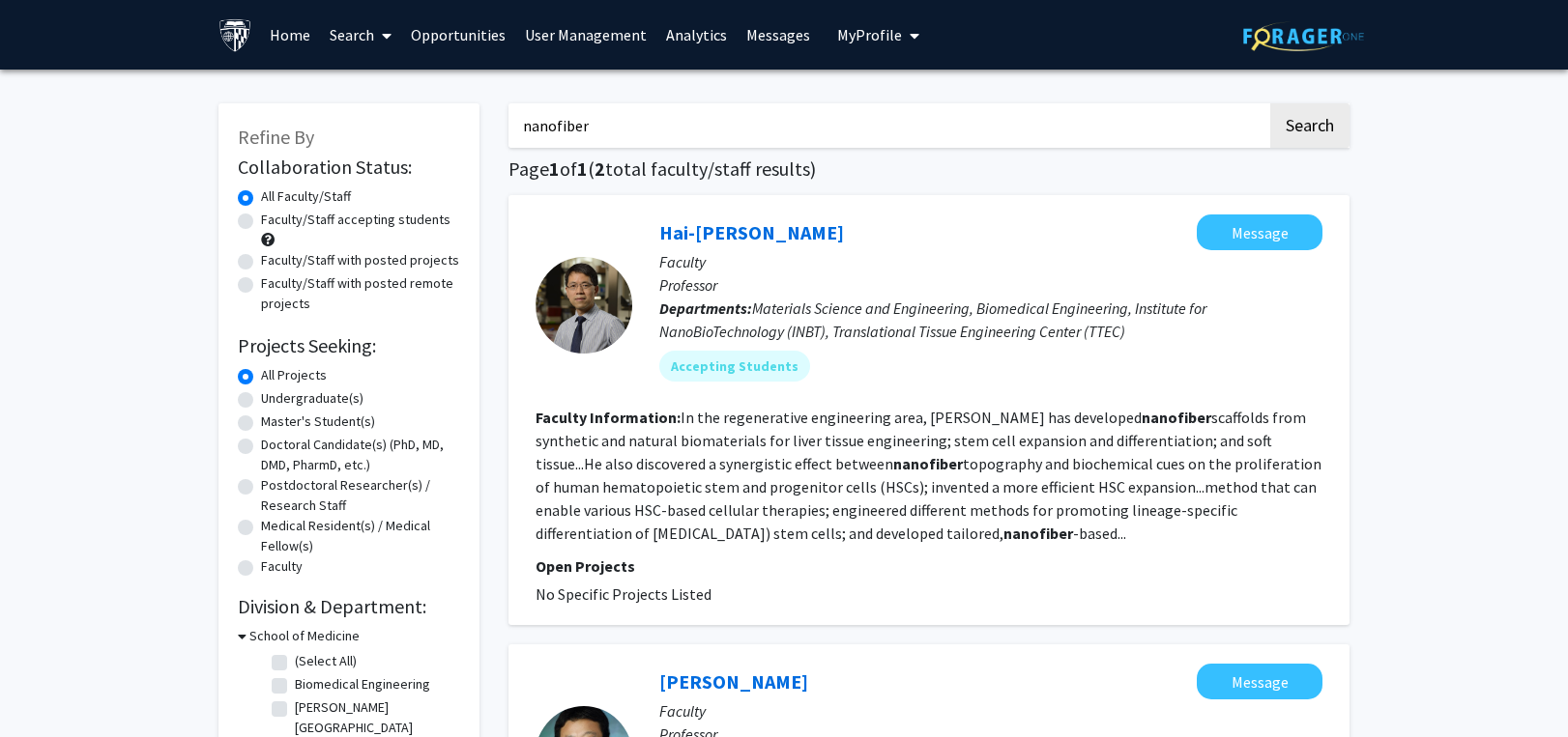
click at [363, 110] on div "Refine By Collaboration Status: Collaboration Status All Faculty/Staff Collabor…" at bounding box center [784, 589] width 1160 height 1009
paste input "Prakosa"
click at [1300, 129] on button "Search" at bounding box center [1310, 125] width 79 height 44
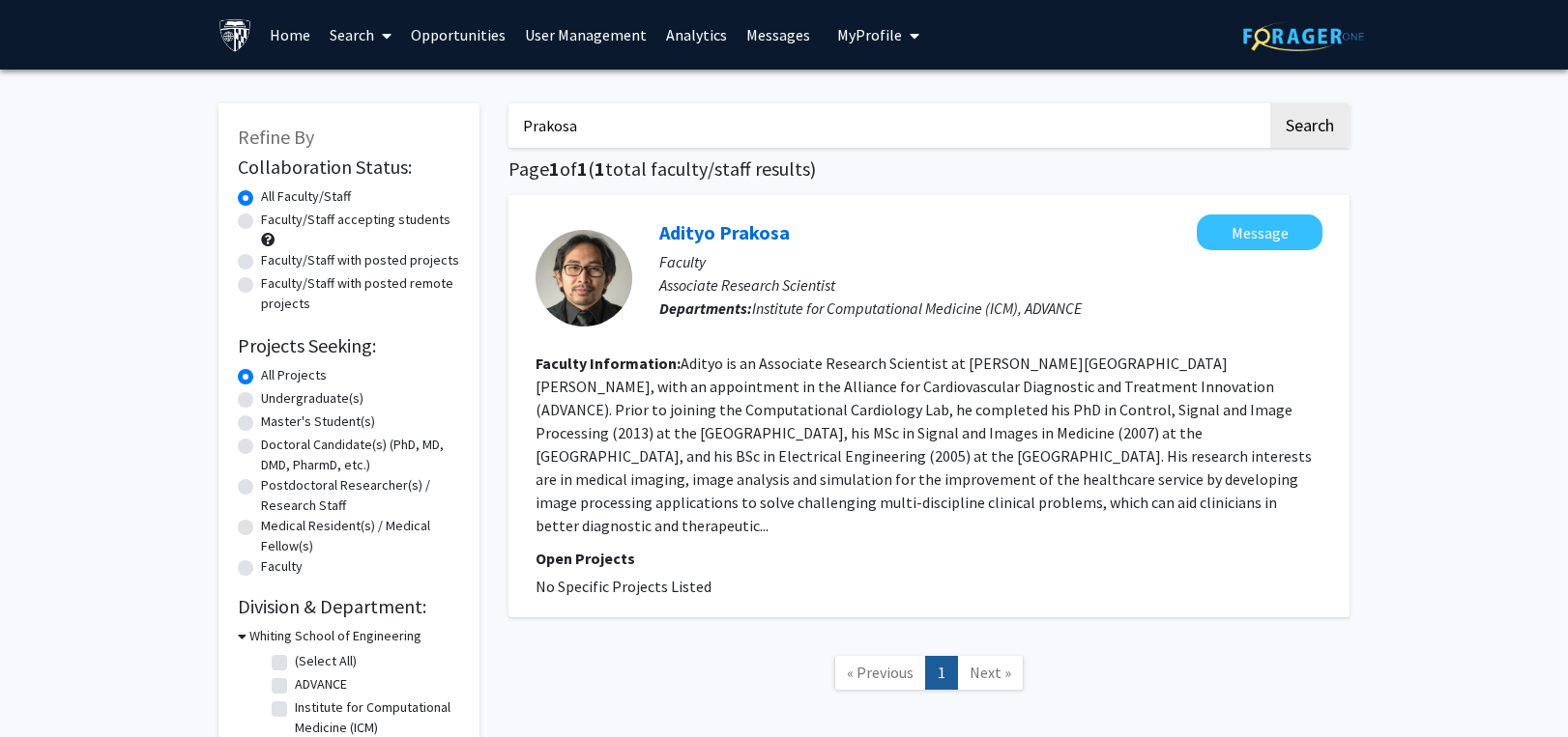
drag, startPoint x: 627, startPoint y: 123, endPoint x: 290, endPoint y: 116, distance: 337.1
click at [290, 116] on div "Refine By Collaboration Status: Collaboration Status All Faculty/Staff Collabor…" at bounding box center [784, 423] width 1160 height 678
type input "ADVANCE"
click at [1271, 104] on button "Search" at bounding box center [1310, 125] width 79 height 44
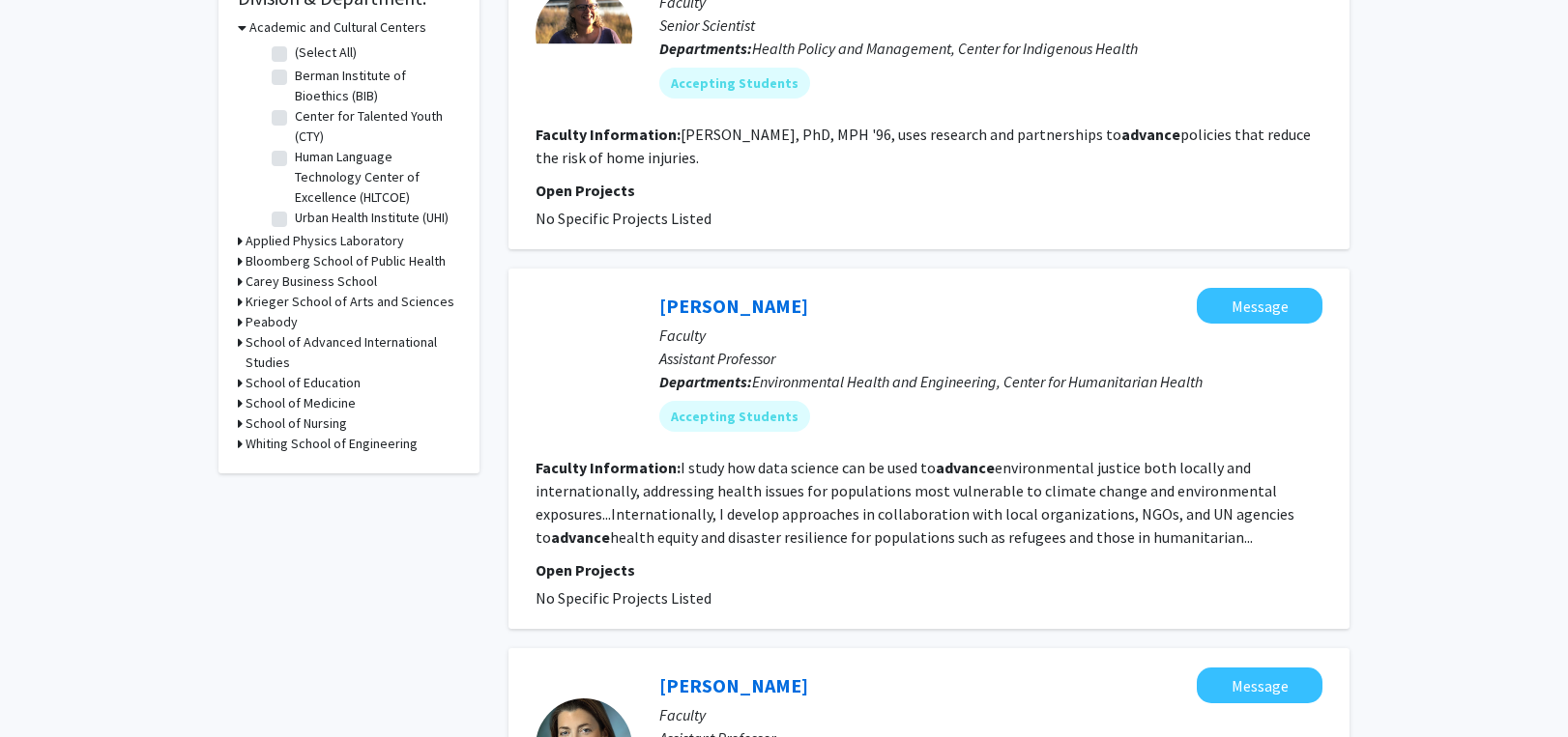
scroll to position [676, 0]
